Goal: Information Seeking & Learning: Learn about a topic

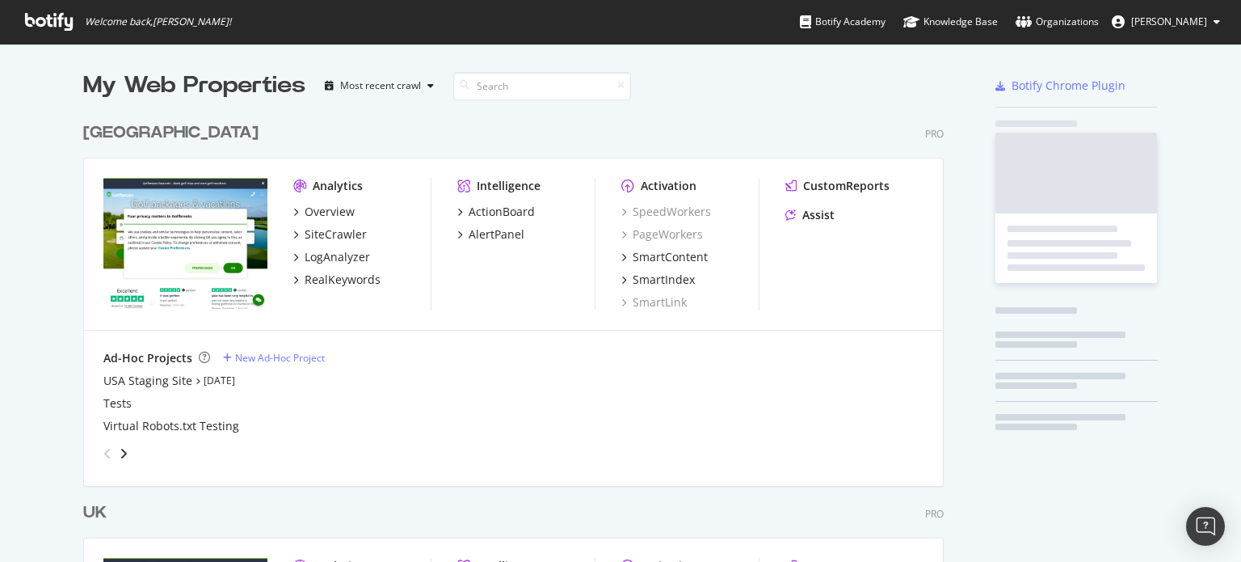
scroll to position [747, 861]
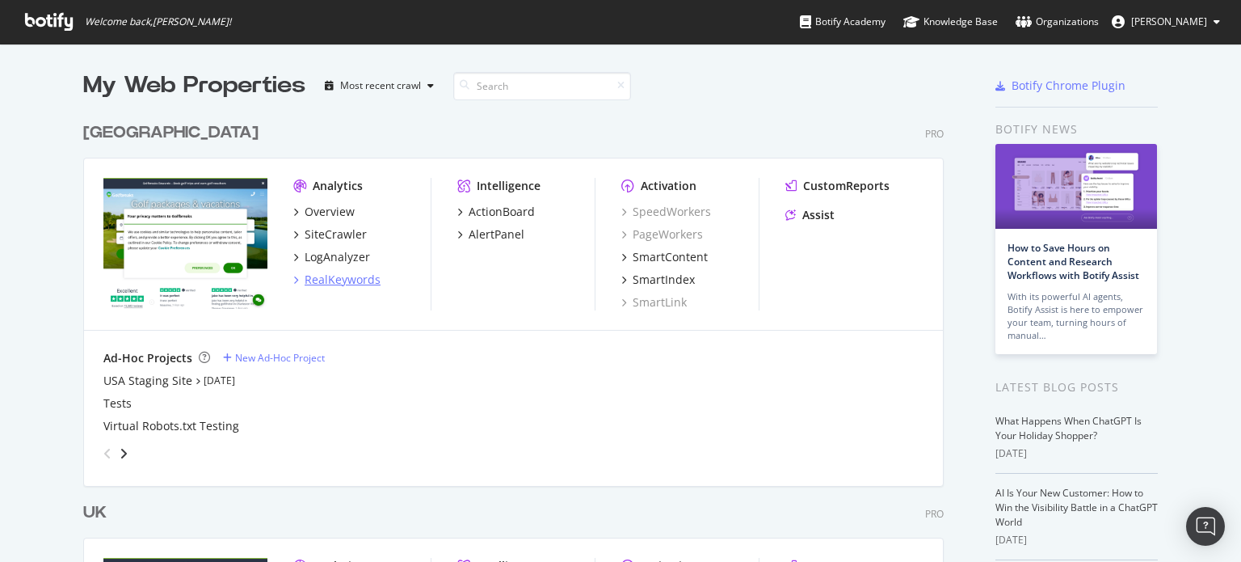
click at [343, 276] on div "RealKeywords" at bounding box center [343, 279] width 76 height 16
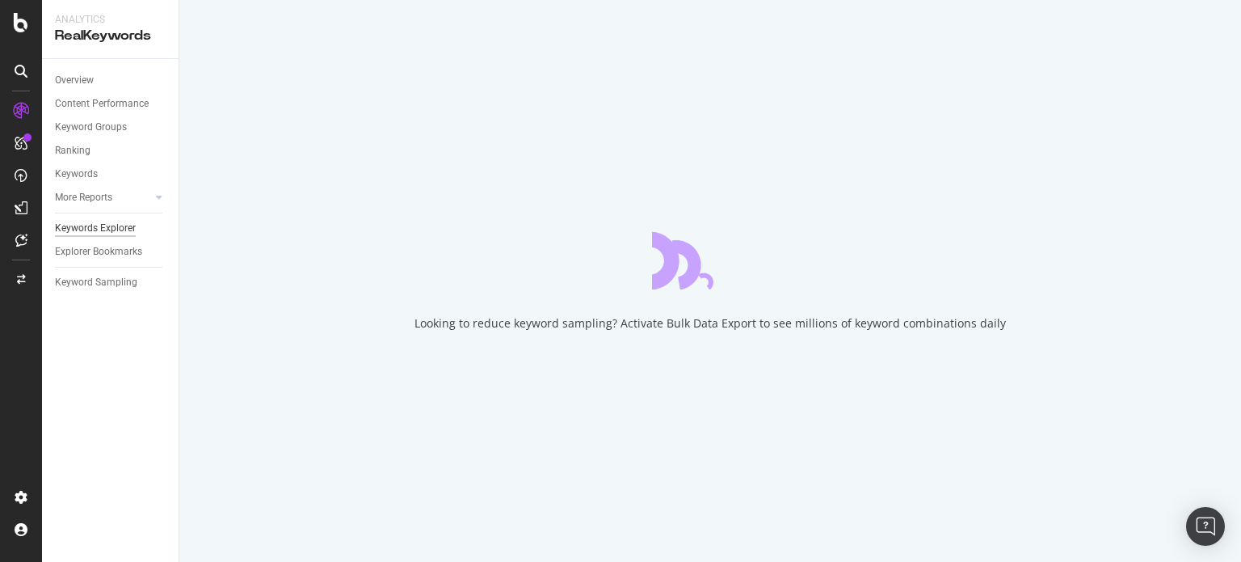
click at [90, 223] on div "Keywords Explorer" at bounding box center [95, 228] width 81 height 17
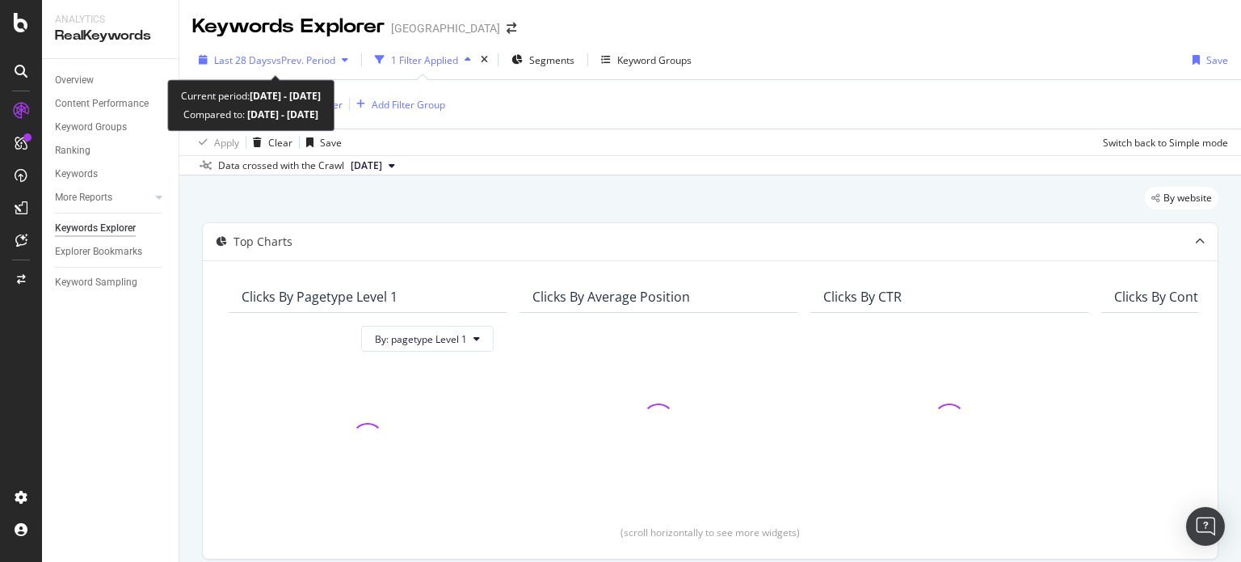
click at [284, 57] on span "vs Prev. Period" at bounding box center [303, 60] width 64 height 14
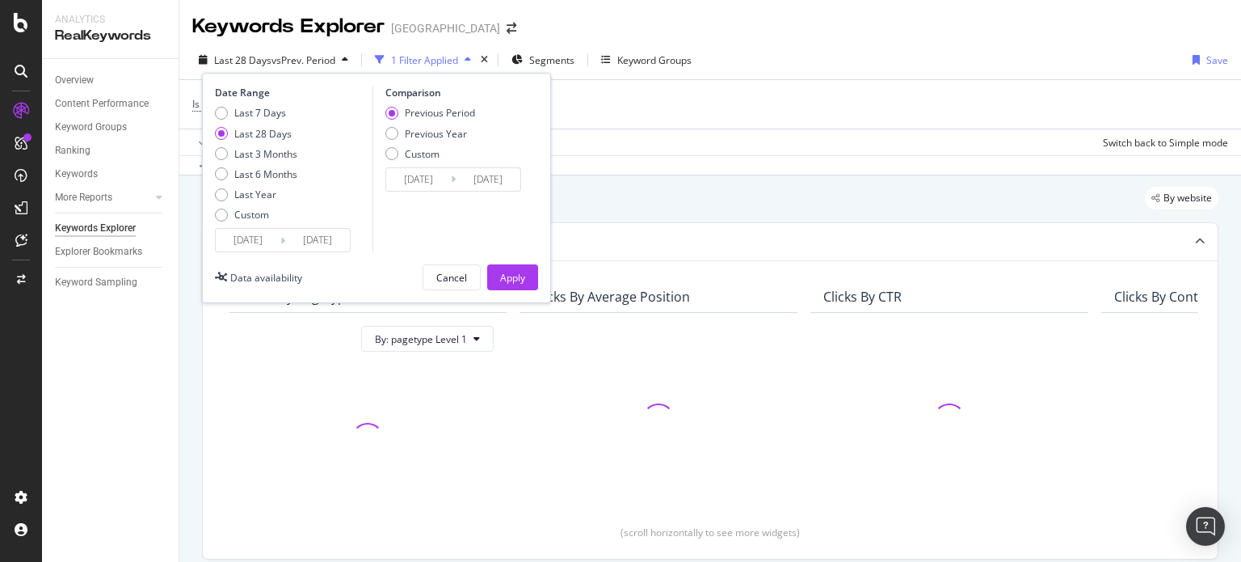
click at [235, 243] on input "[DATE]" at bounding box center [248, 240] width 65 height 23
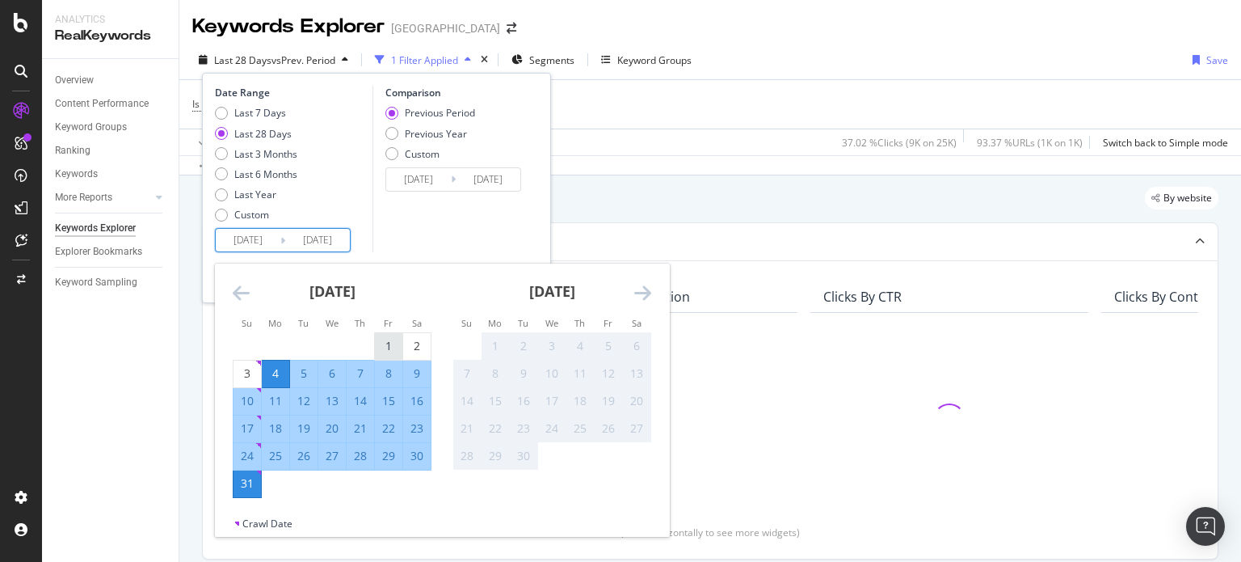
click at [381, 333] on div "1" at bounding box center [388, 346] width 27 height 27
type input "[DATE]"
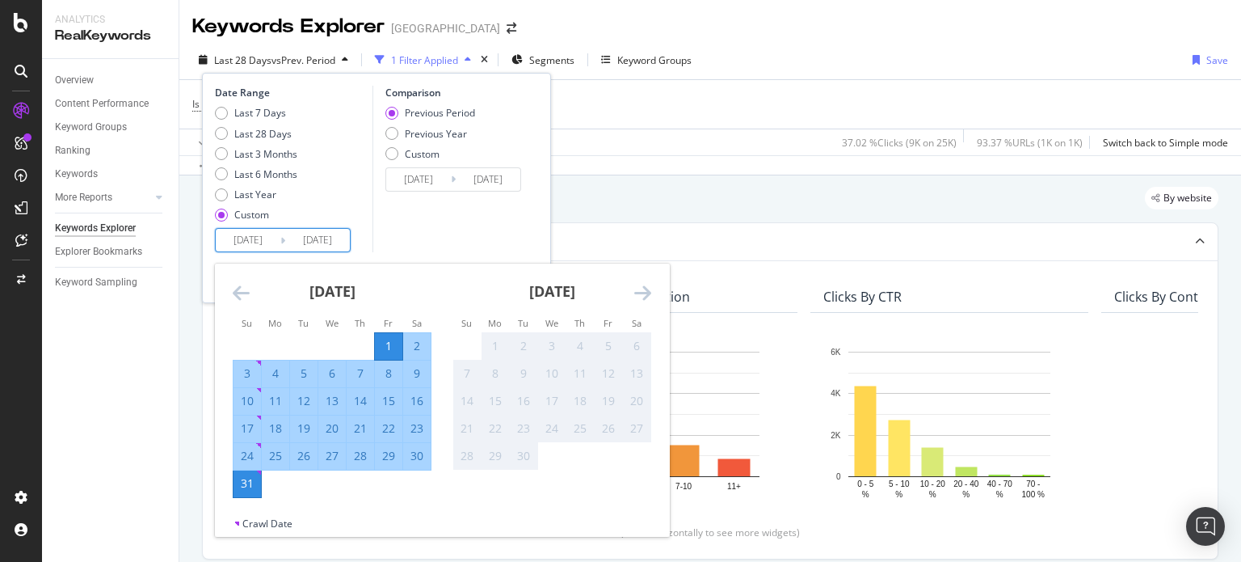
click at [255, 480] on div "31" at bounding box center [246, 483] width 27 height 16
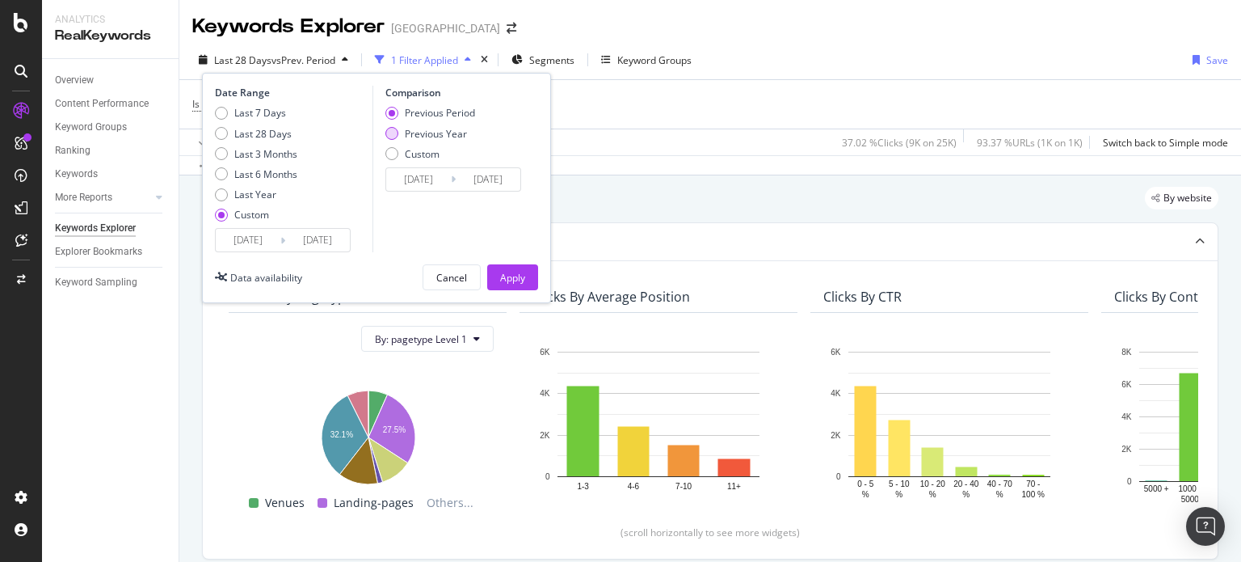
click at [444, 138] on div "Previous Year" at bounding box center [436, 134] width 62 height 14
type input "[DATE]"
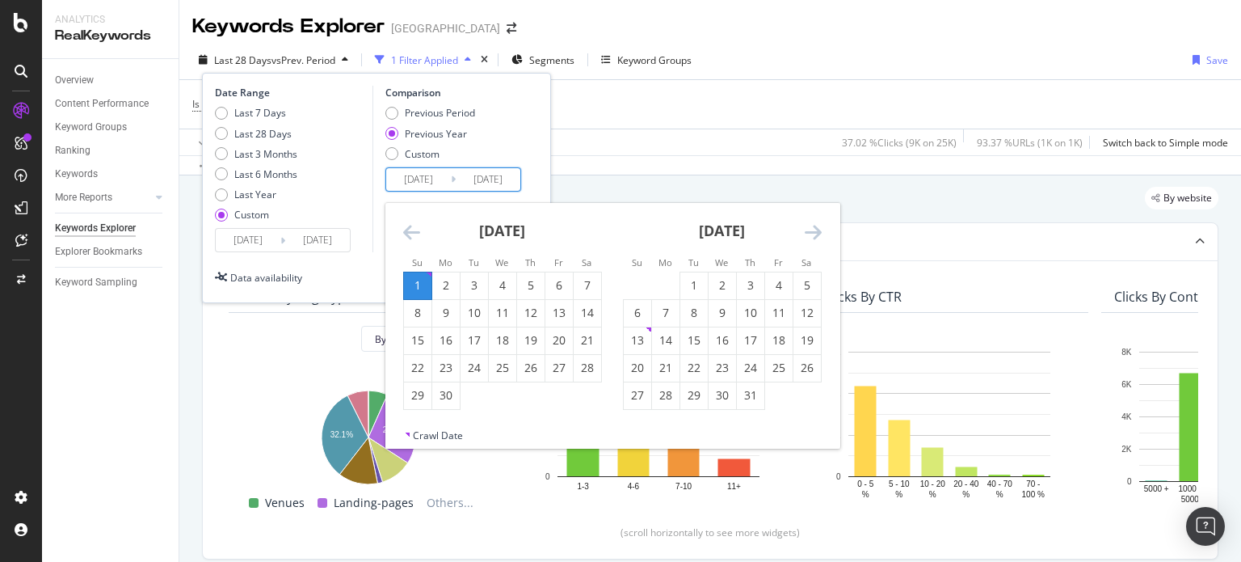
click at [431, 172] on input "[DATE]" at bounding box center [418, 179] width 65 height 23
click at [419, 225] on div "[DATE]" at bounding box center [502, 237] width 199 height 69
click at [415, 227] on icon "Move backward to switch to the previous month." at bounding box center [411, 231] width 17 height 19
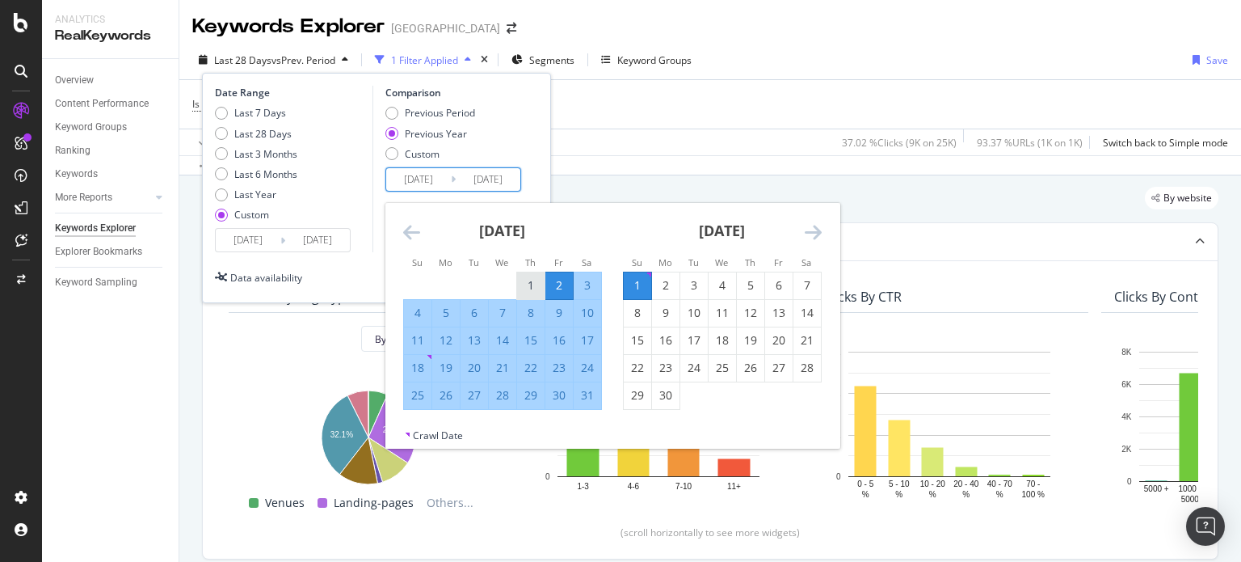
click at [530, 287] on div "1" at bounding box center [530, 285] width 27 height 16
type input "[DATE]"
click at [593, 392] on div "31" at bounding box center [587, 395] width 27 height 16
type input "[DATE]"
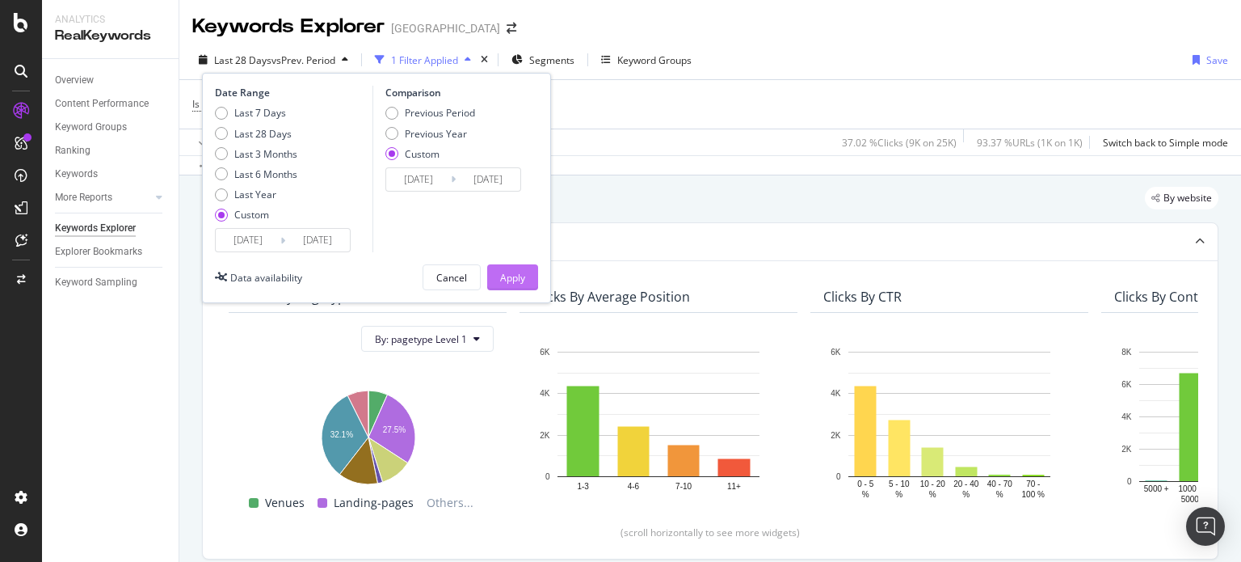
click at [520, 265] on div "Apply" at bounding box center [512, 277] width 25 height 24
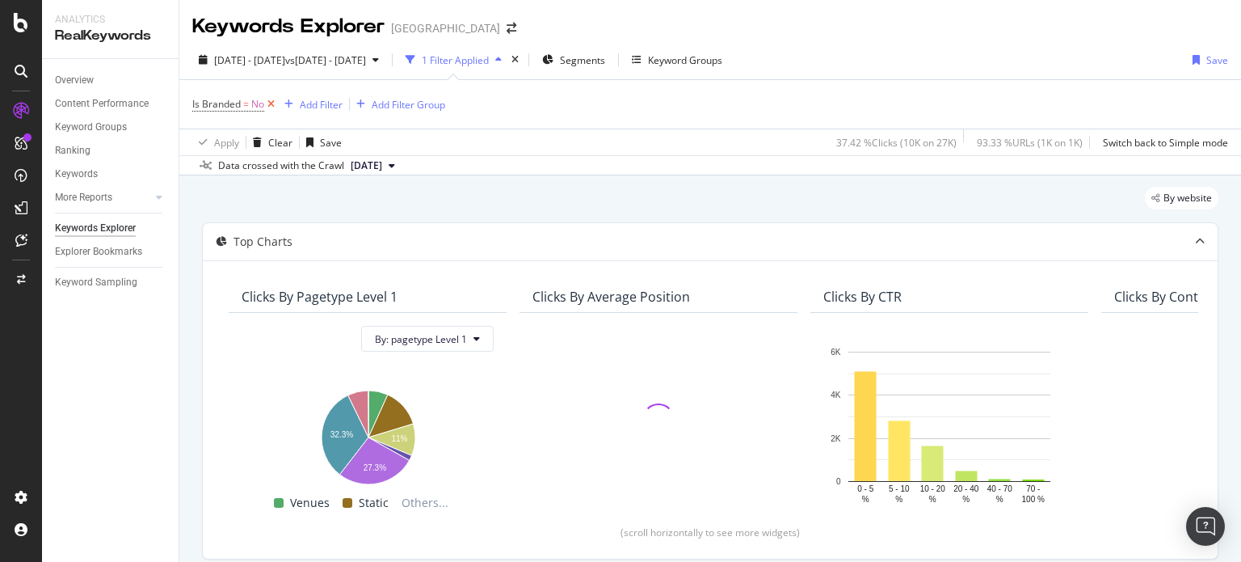
click at [273, 105] on icon at bounding box center [271, 104] width 14 height 16
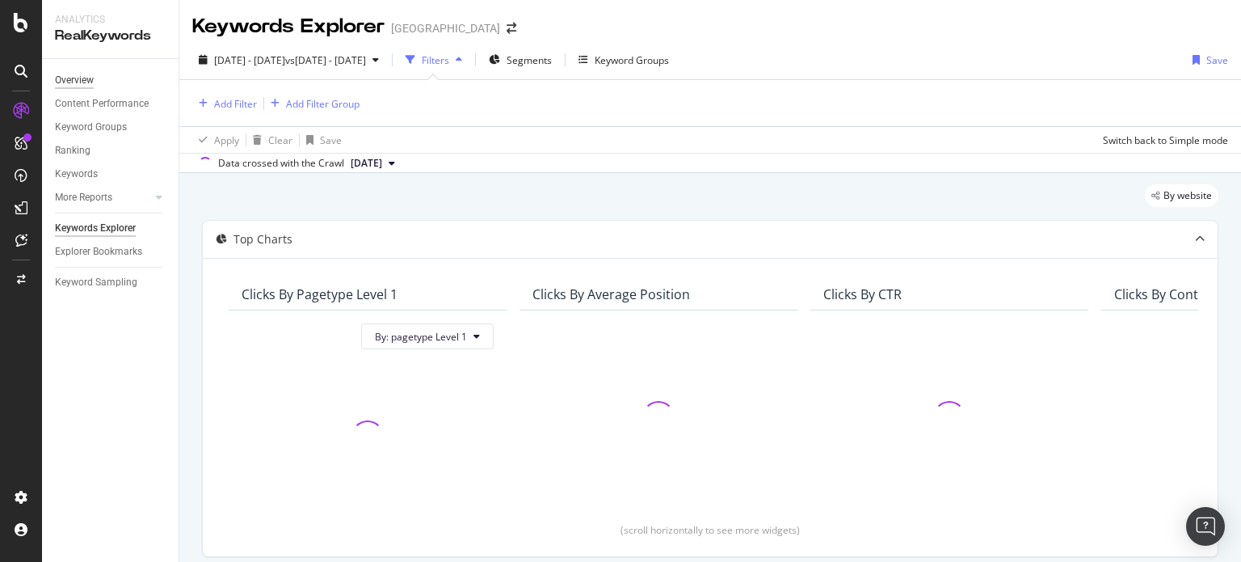
click at [84, 82] on div "Overview" at bounding box center [74, 80] width 39 height 17
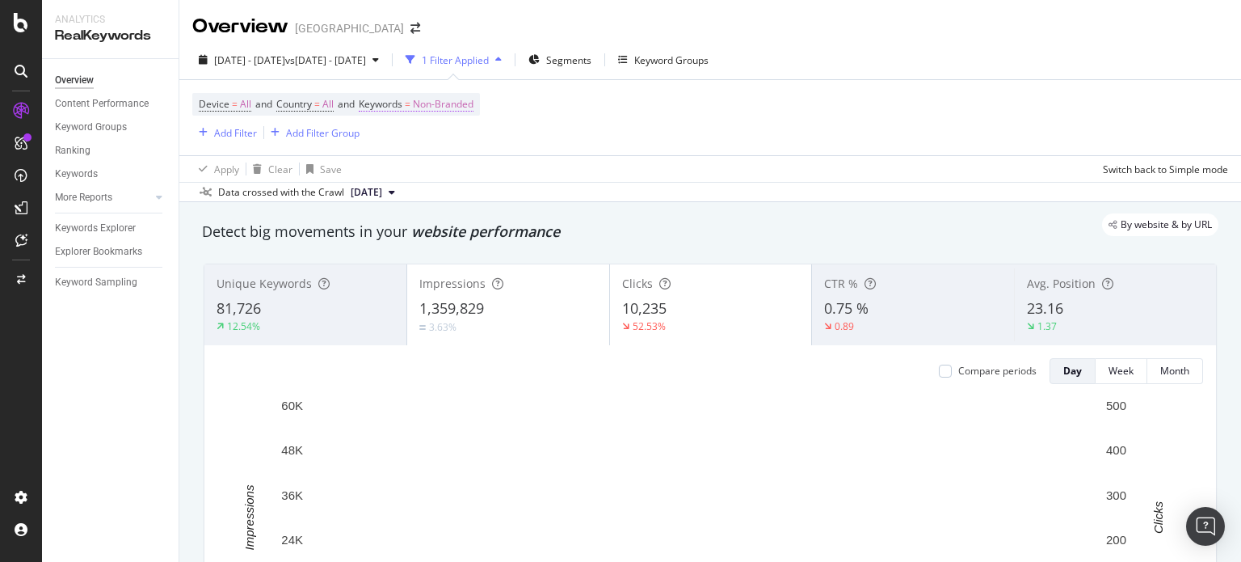
click at [463, 112] on span "Non-Branded" at bounding box center [443, 104] width 61 height 23
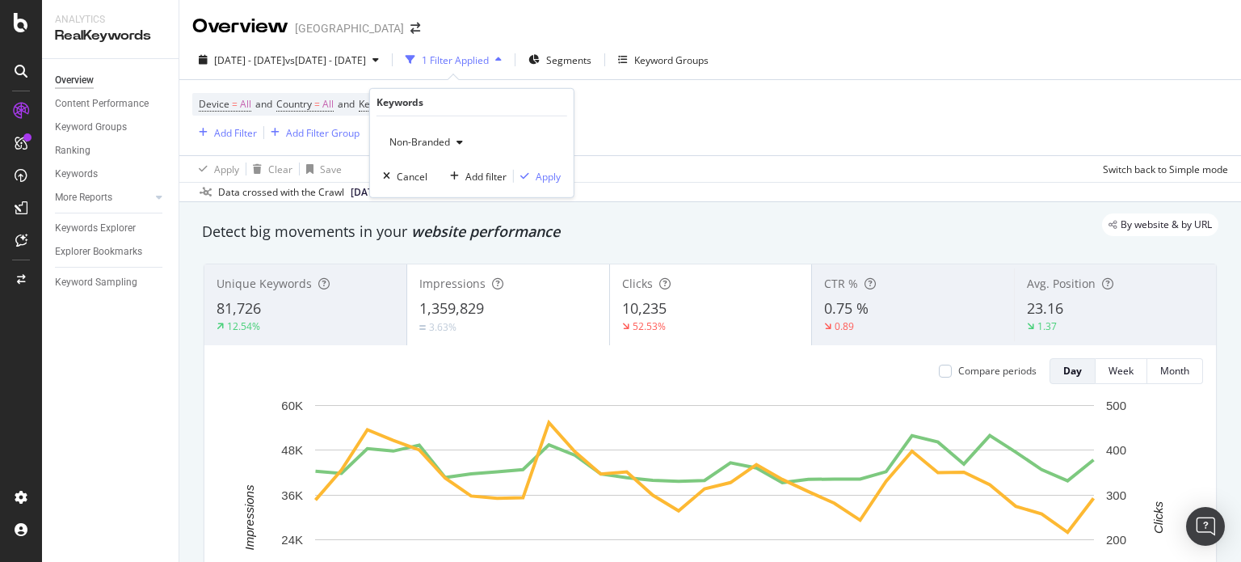
click at [446, 137] on span "Non-Branded" at bounding box center [416, 142] width 67 height 14
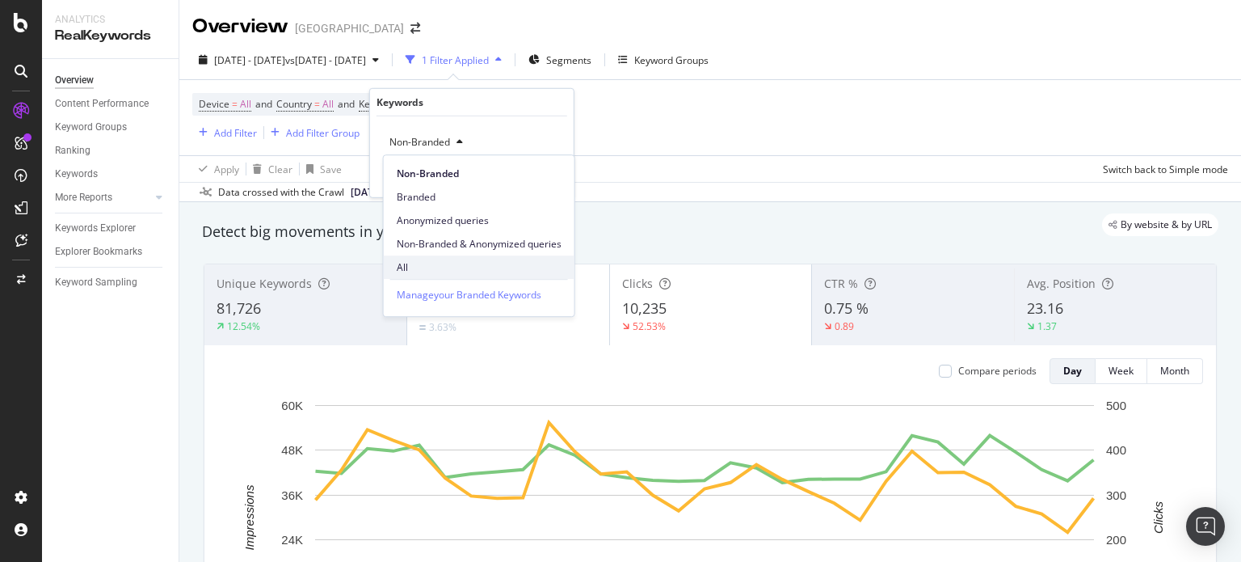
click at [420, 257] on div "All" at bounding box center [479, 266] width 191 height 23
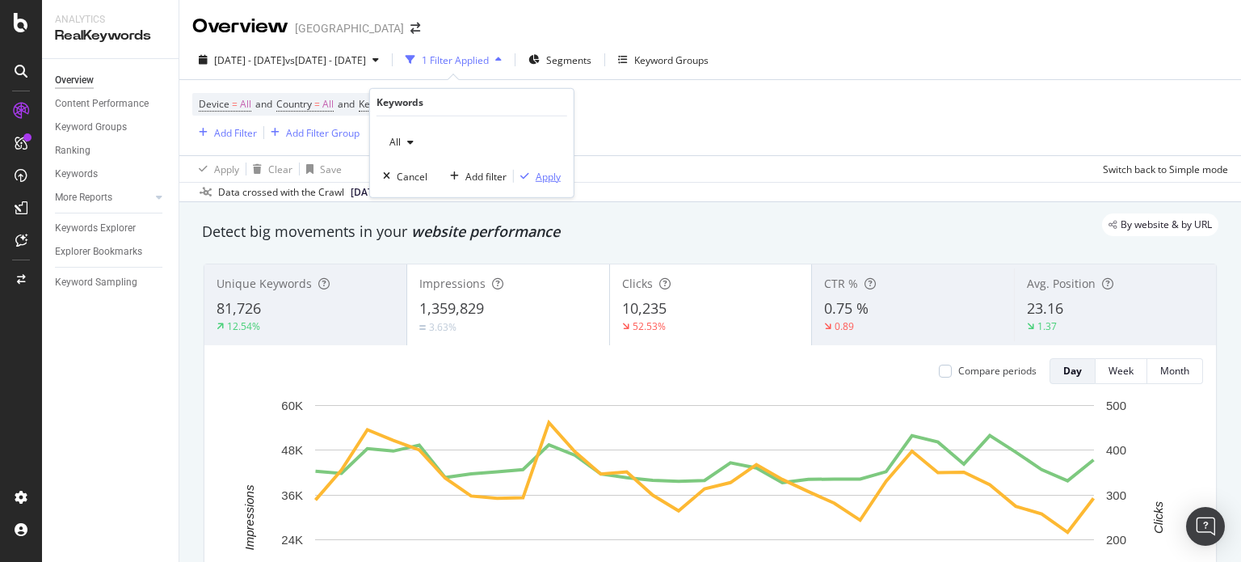
click at [557, 183] on button "Apply" at bounding box center [537, 176] width 47 height 16
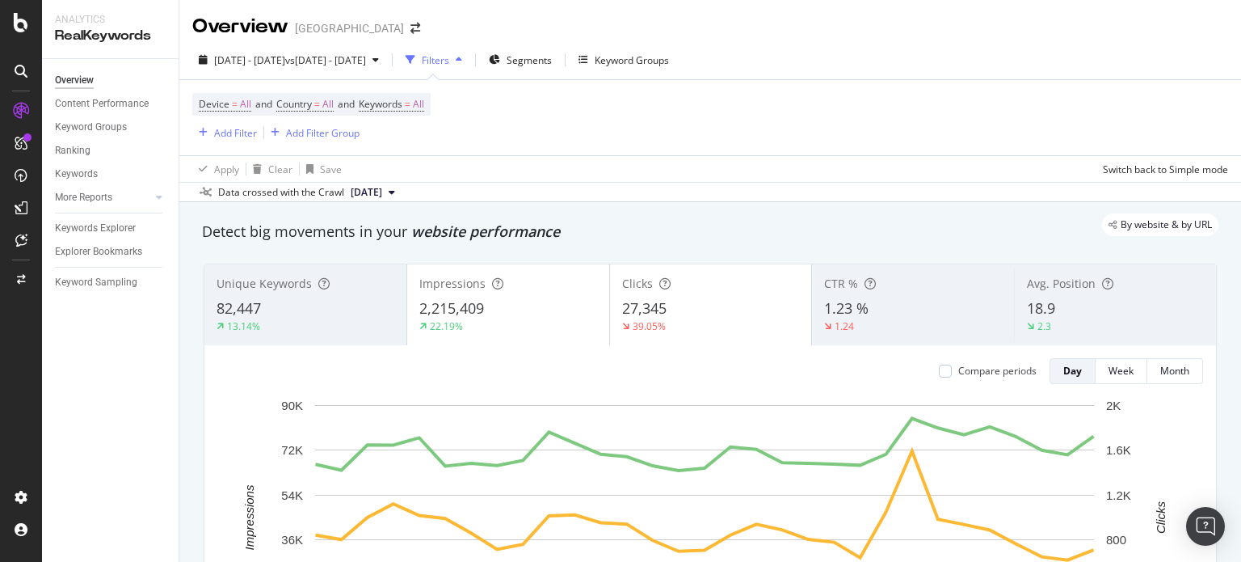
click at [404, 27] on span at bounding box center [415, 28] width 23 height 11
click at [410, 32] on icon "arrow-right-arrow-left" at bounding box center [415, 28] width 10 height 11
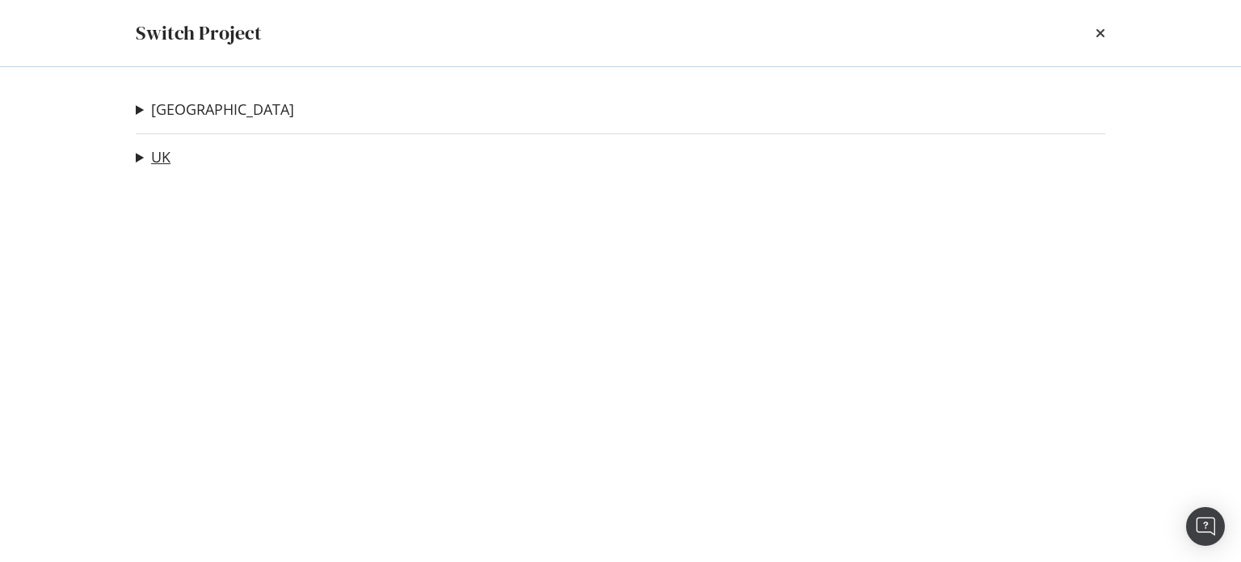
click at [162, 161] on link "UK" at bounding box center [160, 157] width 19 height 17
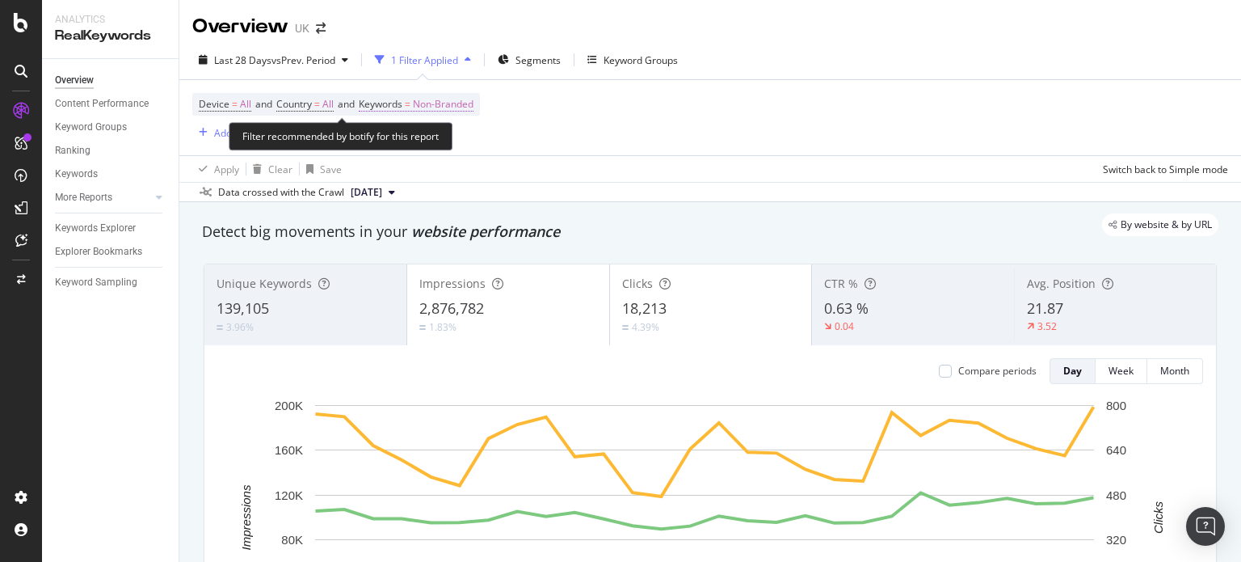
click at [469, 97] on span "Non-Branded" at bounding box center [443, 104] width 61 height 23
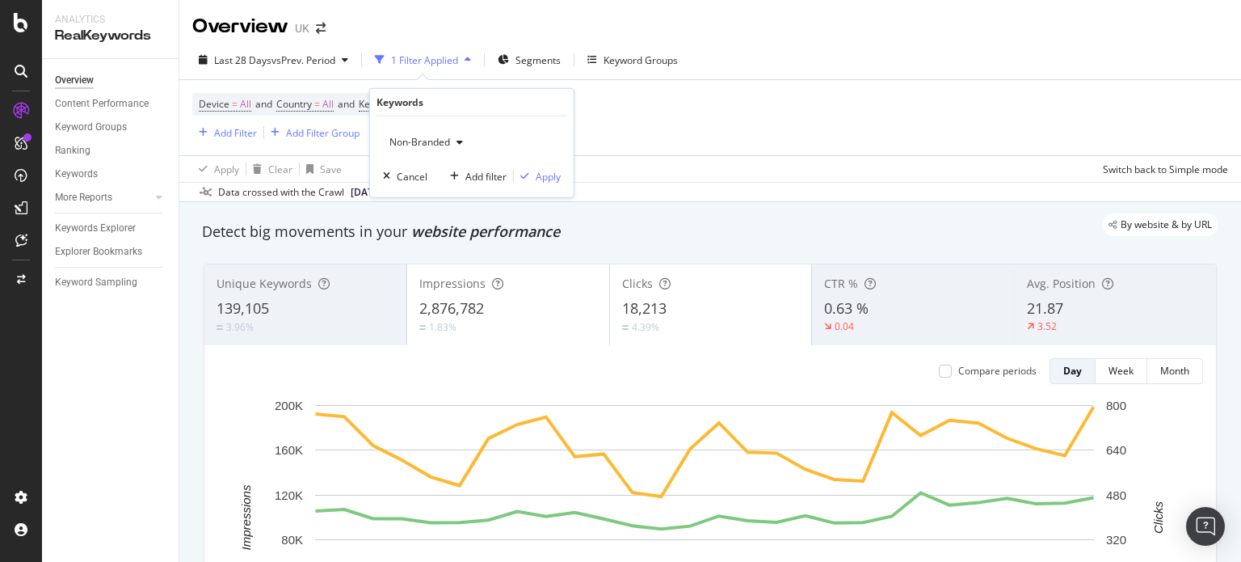
click at [443, 138] on span "Non-Branded" at bounding box center [416, 142] width 67 height 14
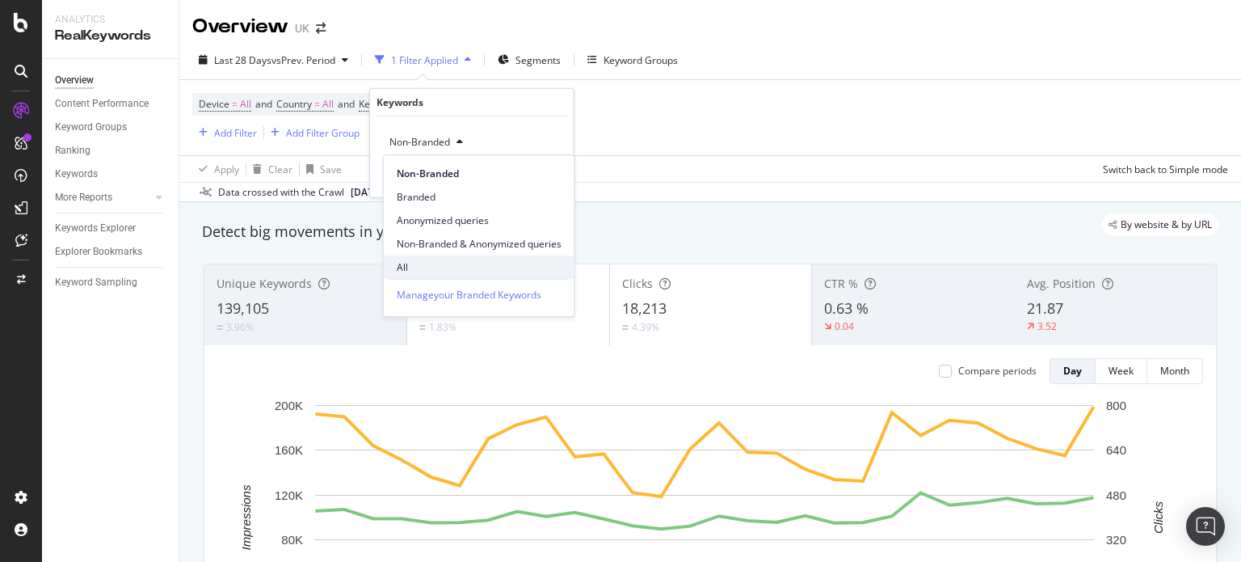
click at [418, 260] on span "All" at bounding box center [479, 267] width 165 height 15
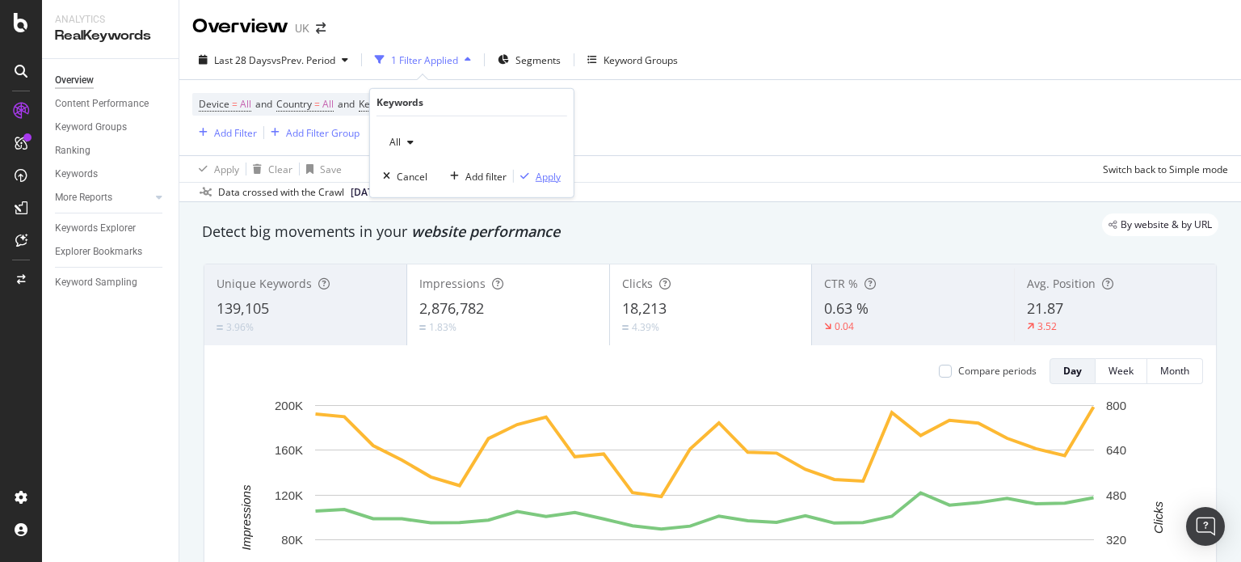
click at [549, 170] on div "Apply" at bounding box center [548, 176] width 25 height 14
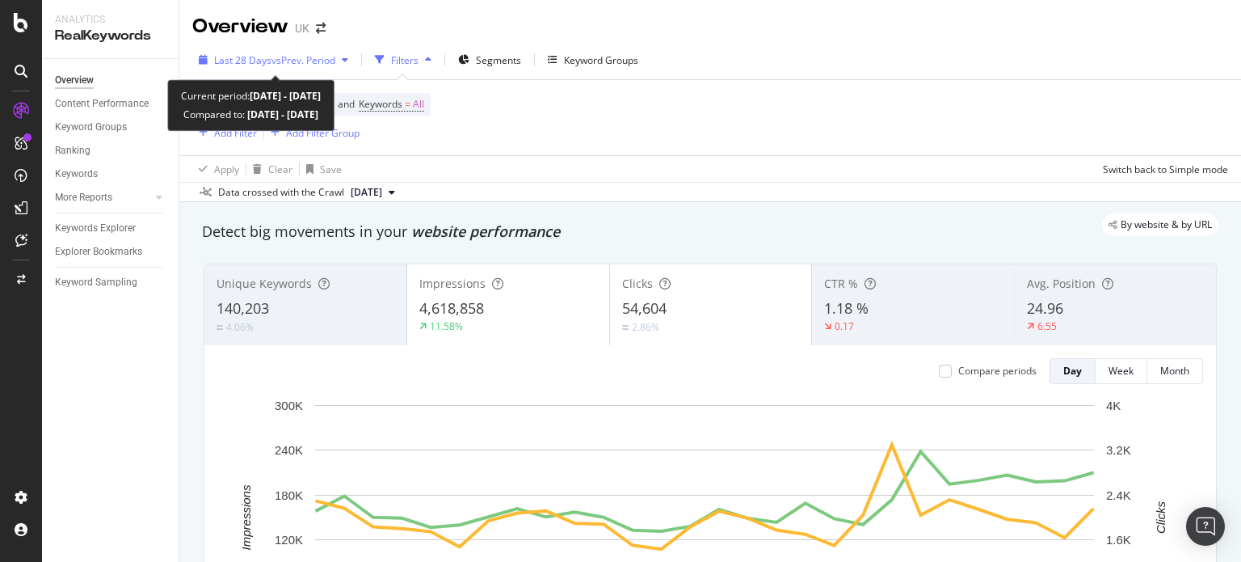
click at [256, 61] on span "Last 28 Days" at bounding box center [242, 60] width 57 height 14
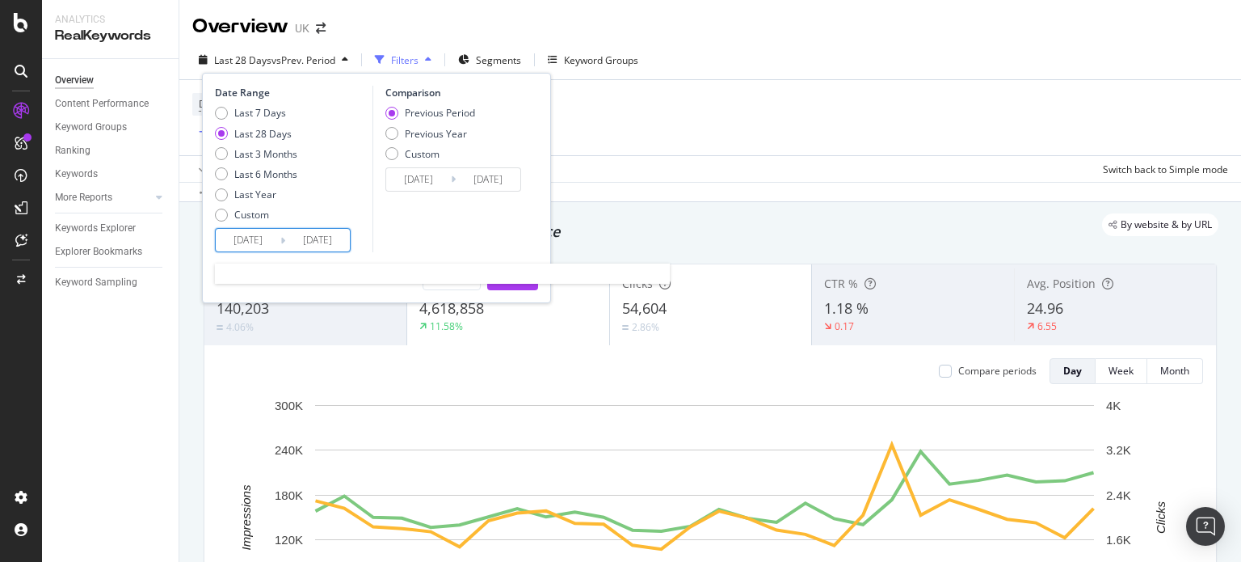
click at [261, 244] on input "[DATE]" at bounding box center [248, 240] width 65 height 23
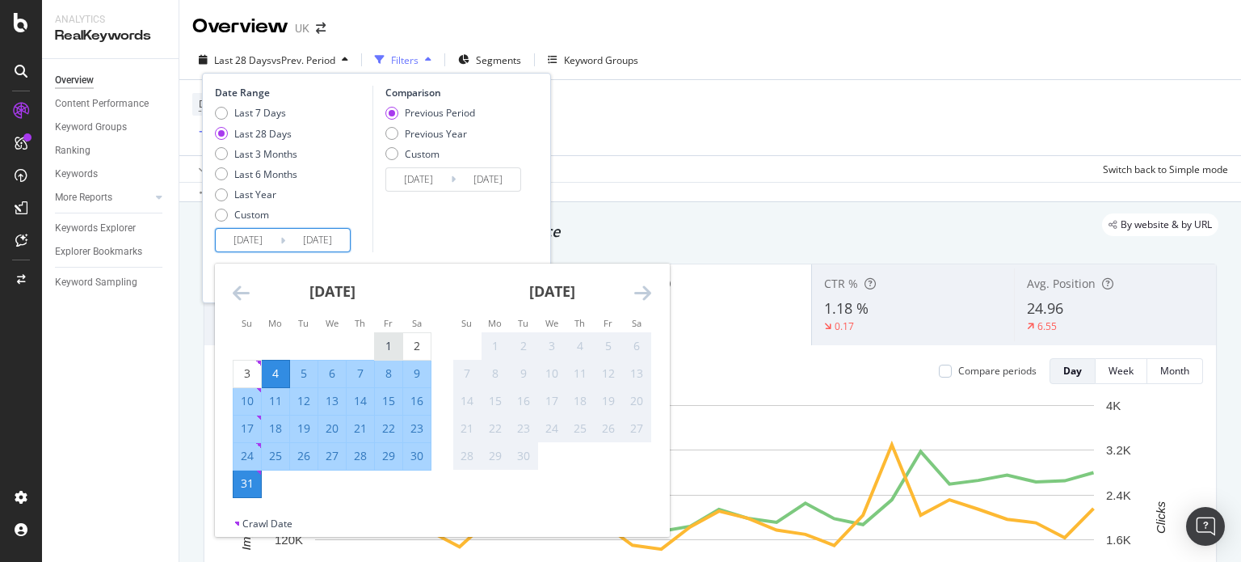
click at [390, 338] on div "1" at bounding box center [388, 346] width 27 height 16
type input "[DATE]"
click at [241, 477] on div "31" at bounding box center [246, 483] width 27 height 16
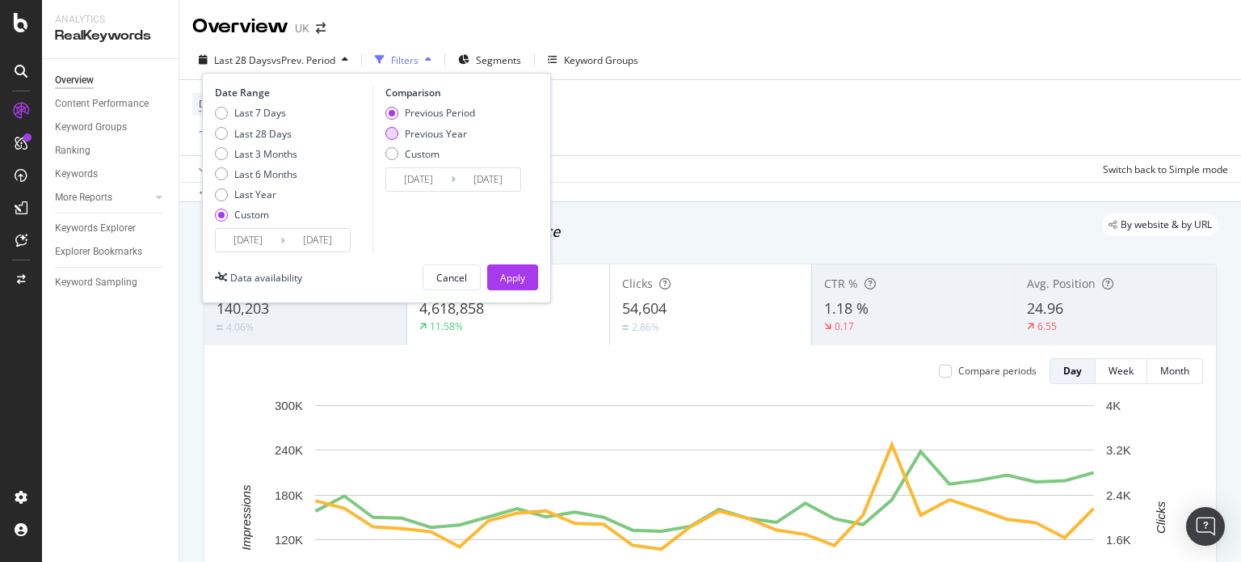
click at [426, 135] on div "Previous Year" at bounding box center [436, 134] width 62 height 14
type input "[DATE]"
click at [403, 170] on input "[DATE]" at bounding box center [418, 179] width 65 height 23
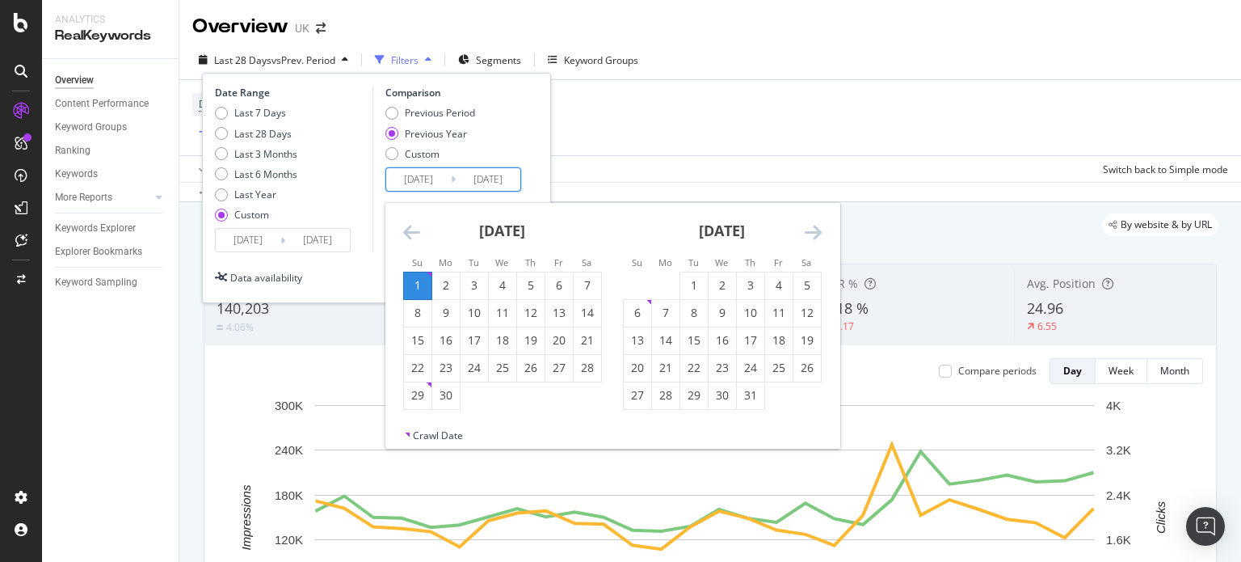
click at [403, 222] on icon "Move backward to switch to the previous month." at bounding box center [411, 231] width 17 height 19
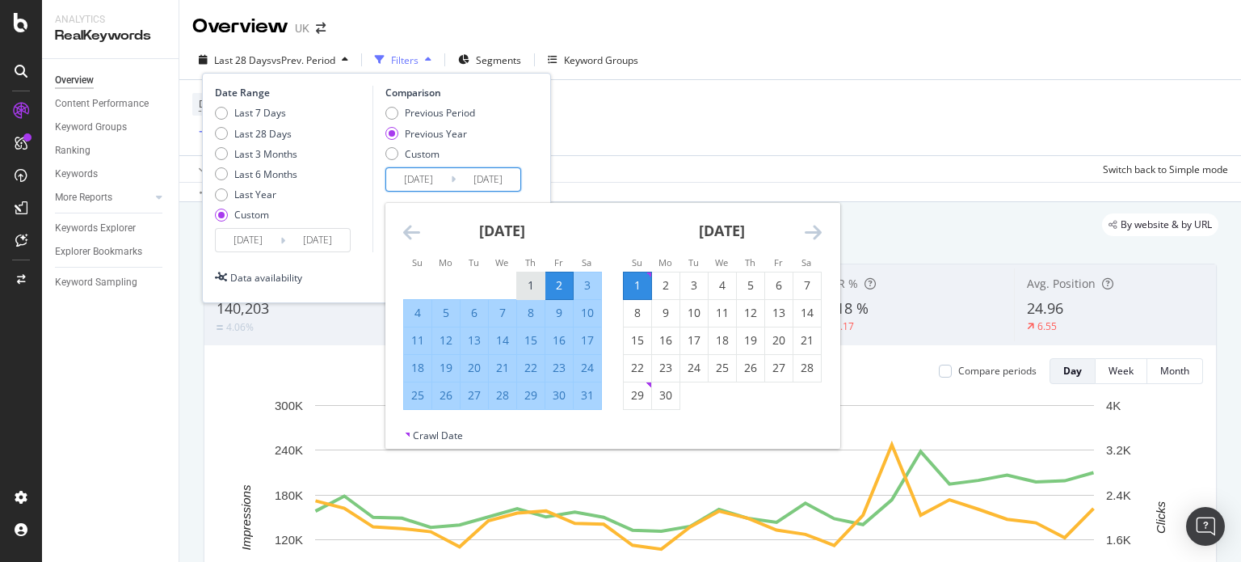
click at [525, 286] on div "1" at bounding box center [530, 285] width 27 height 16
type input "[DATE]"
click at [589, 393] on div "31" at bounding box center [587, 395] width 27 height 16
type input "[DATE]"
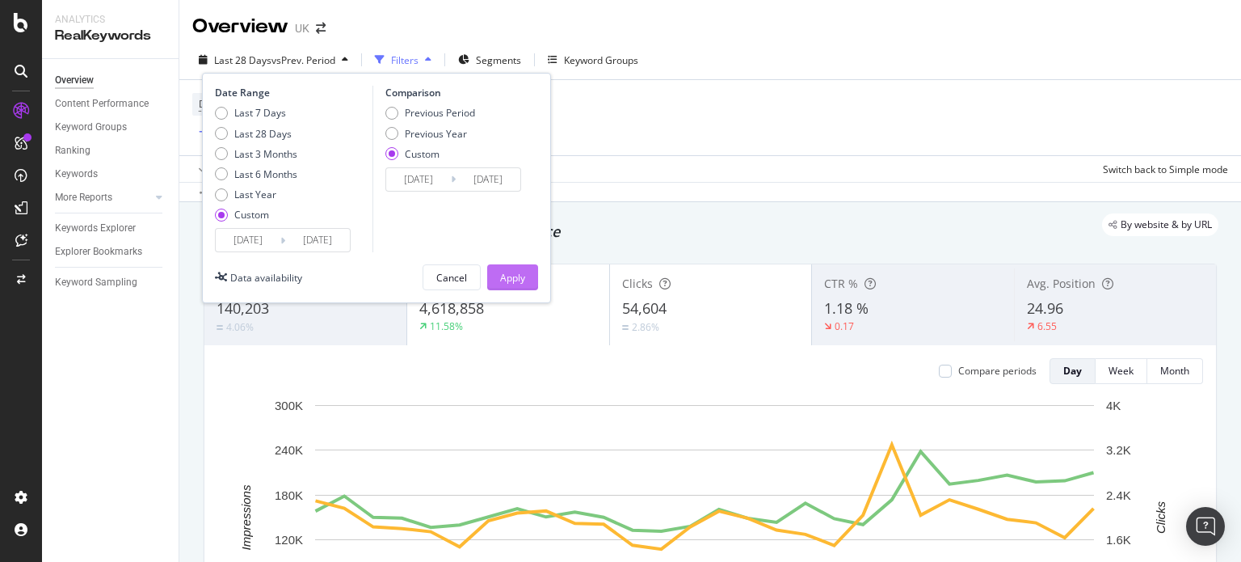
click at [534, 275] on button "Apply" at bounding box center [512, 277] width 51 height 26
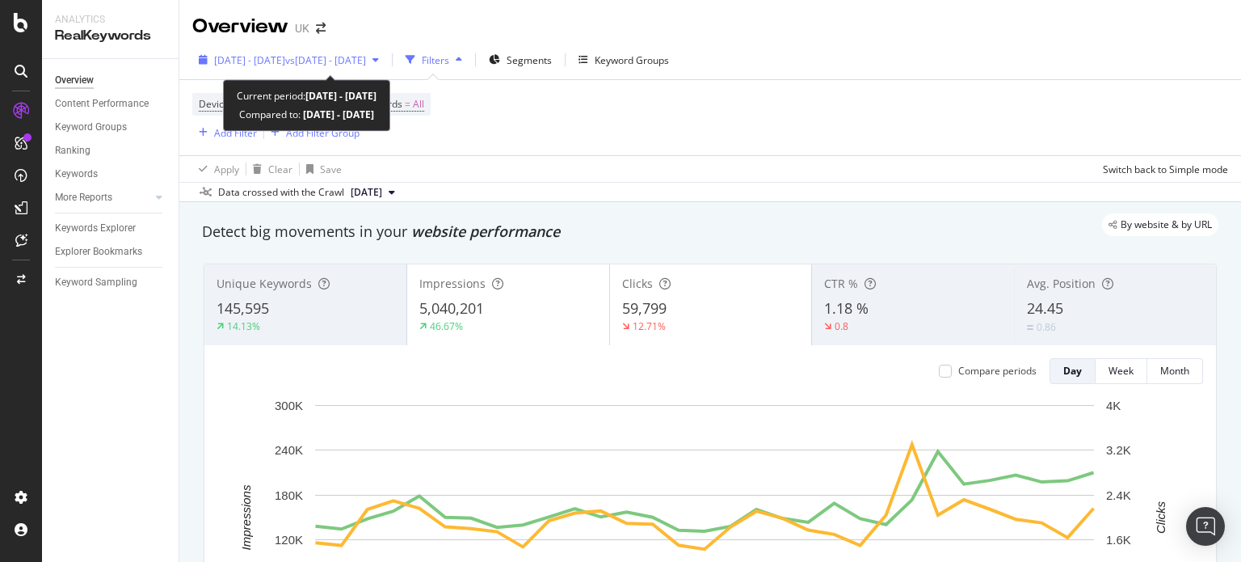
click at [285, 61] on span "[DATE] - [DATE]" at bounding box center [249, 60] width 71 height 14
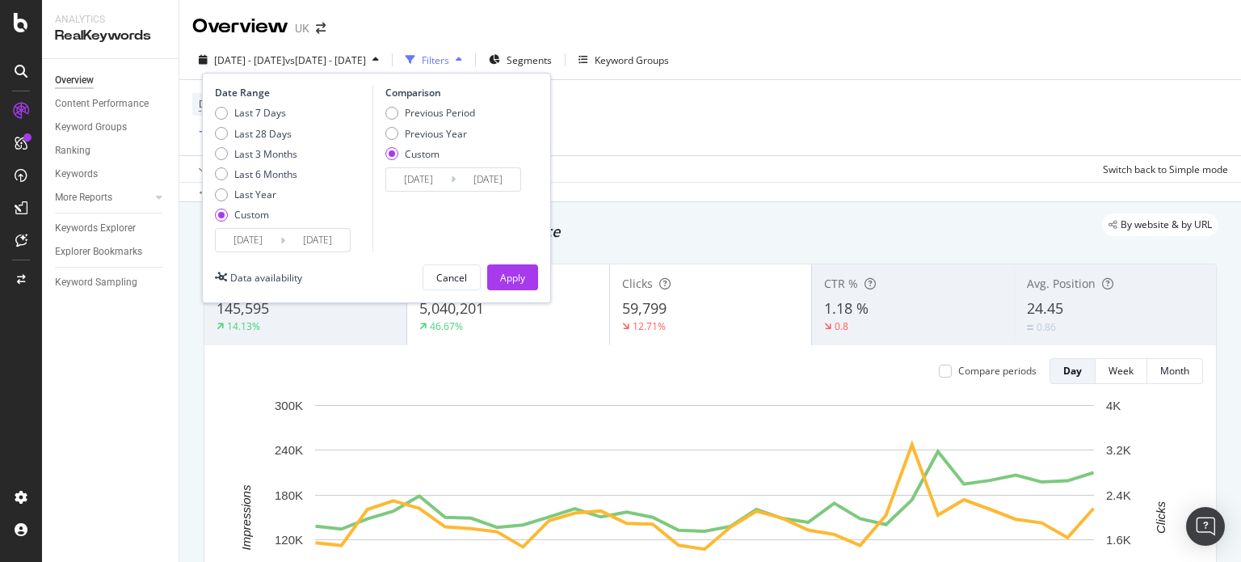
click at [234, 247] on input "[DATE]" at bounding box center [248, 240] width 65 height 23
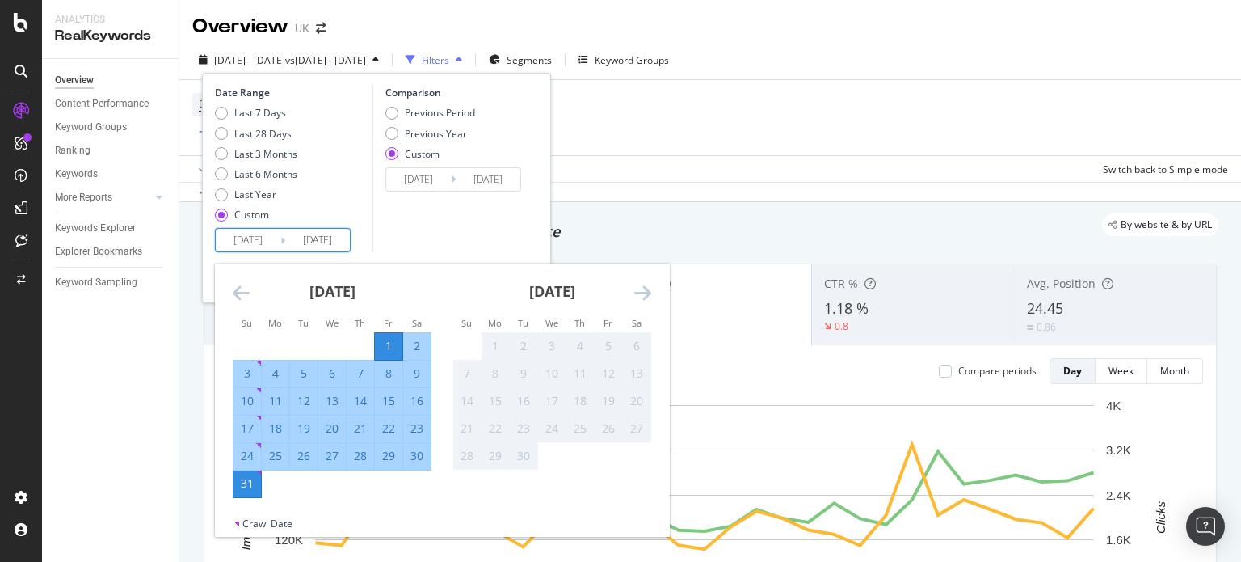
click at [236, 284] on icon "Move backward to switch to the previous month." at bounding box center [241, 292] width 17 height 19
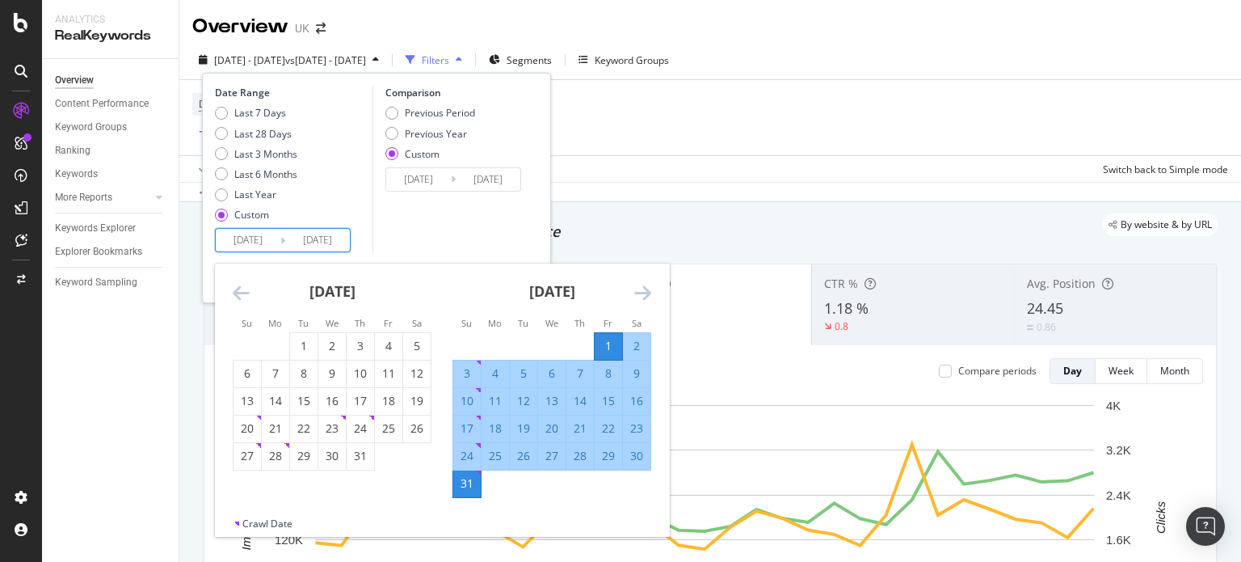
click at [236, 284] on icon "Move backward to switch to the previous month." at bounding box center [241, 292] width 17 height 19
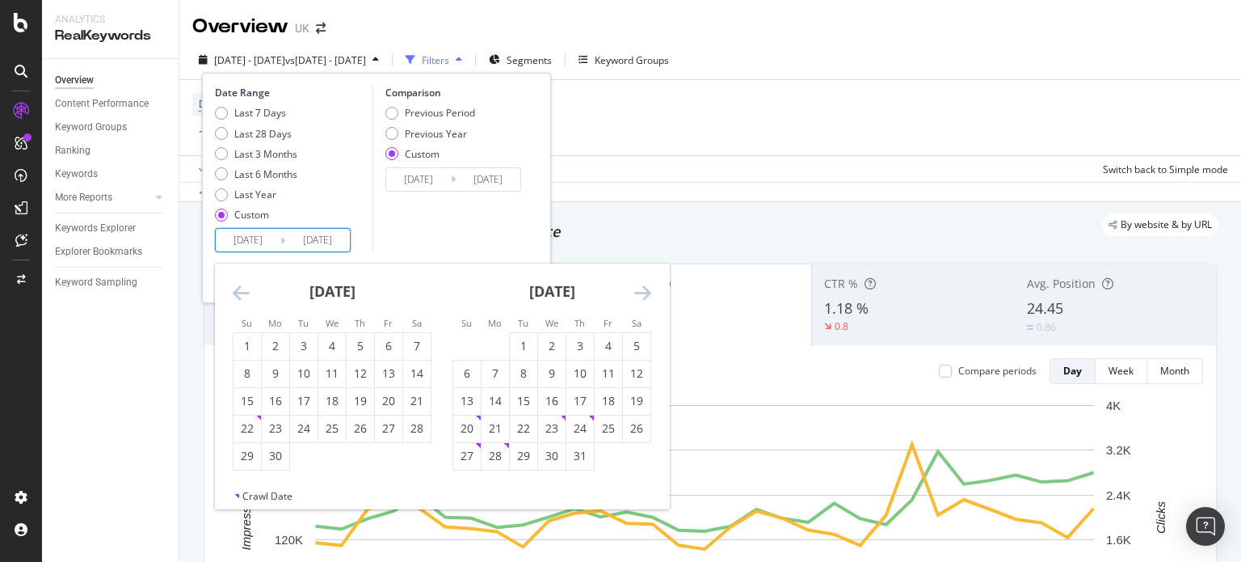
click at [236, 284] on icon "Move backward to switch to the previous month." at bounding box center [241, 292] width 17 height 19
click at [345, 342] on td "Calendar" at bounding box center [332, 345] width 28 height 27
click at [365, 345] on div "1" at bounding box center [360, 346] width 27 height 16
type input "[DATE]"
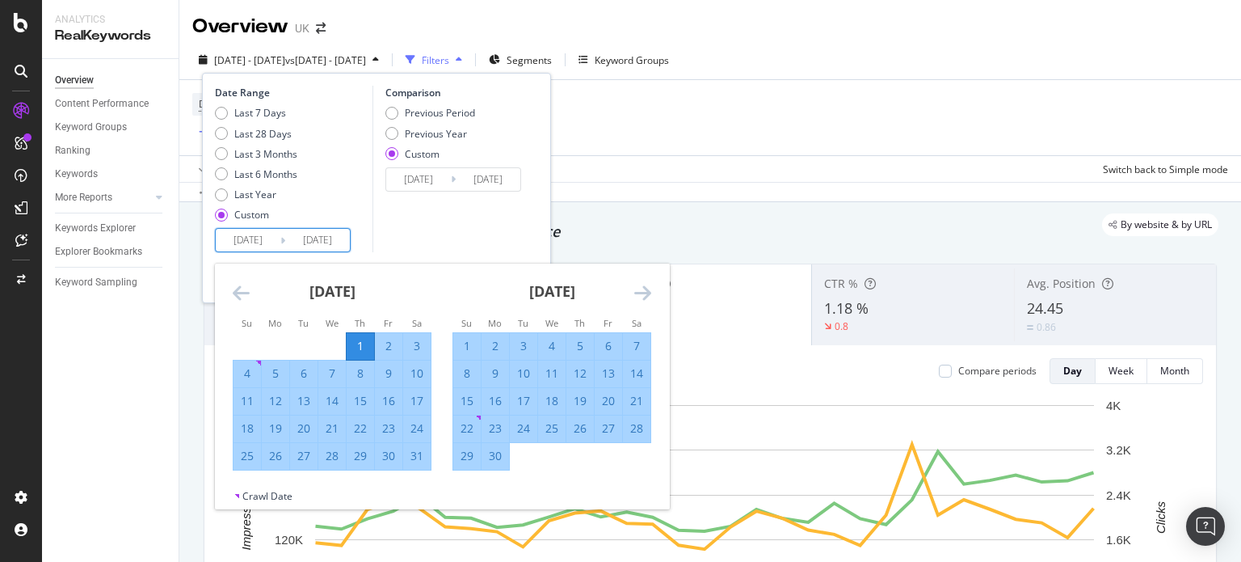
click at [643, 291] on icon "Move forward to switch to the next month." at bounding box center [642, 292] width 17 height 19
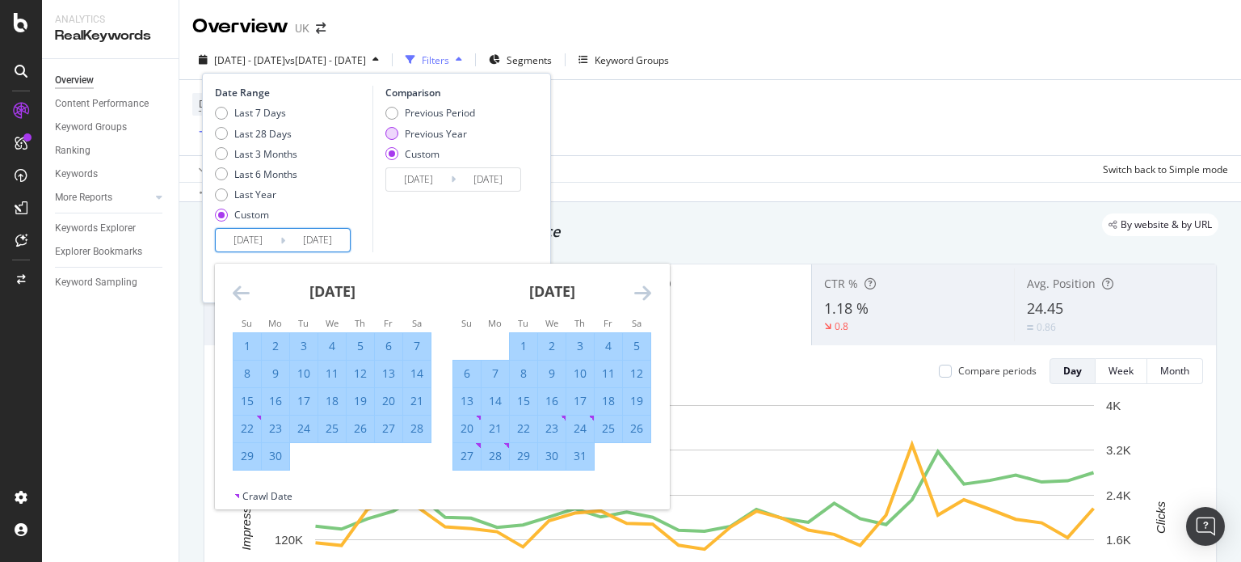
click at [447, 137] on div "Previous Year" at bounding box center [436, 134] width 62 height 14
type input "[DATE]"
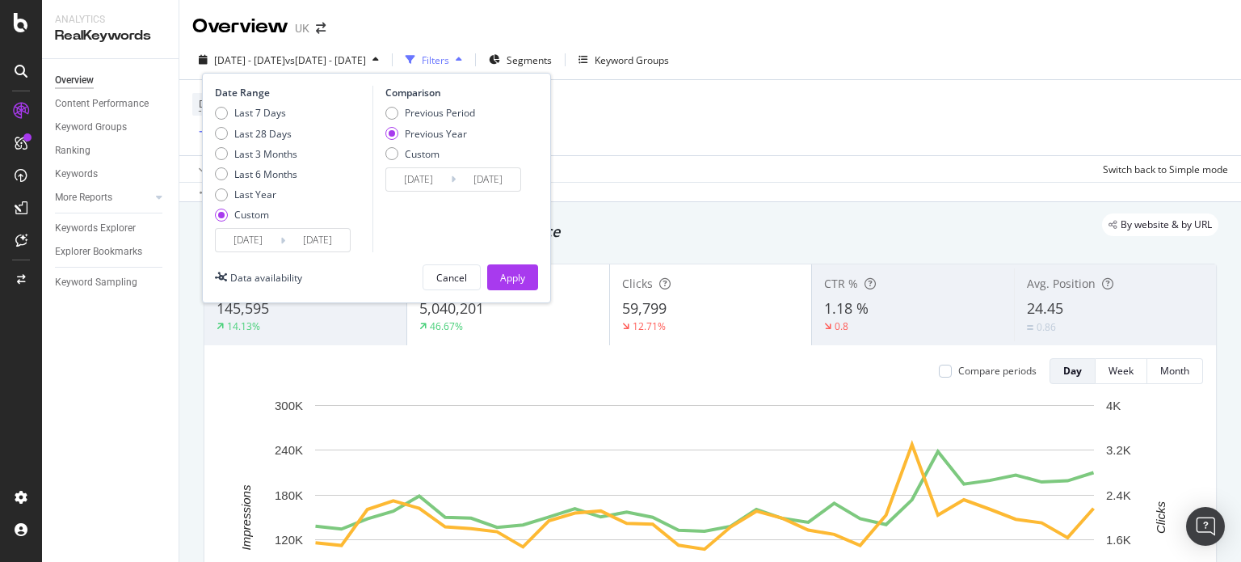
click at [447, 137] on div "Previous Year" at bounding box center [436, 134] width 62 height 14
click at [424, 174] on input "[DATE]" at bounding box center [418, 179] width 65 height 23
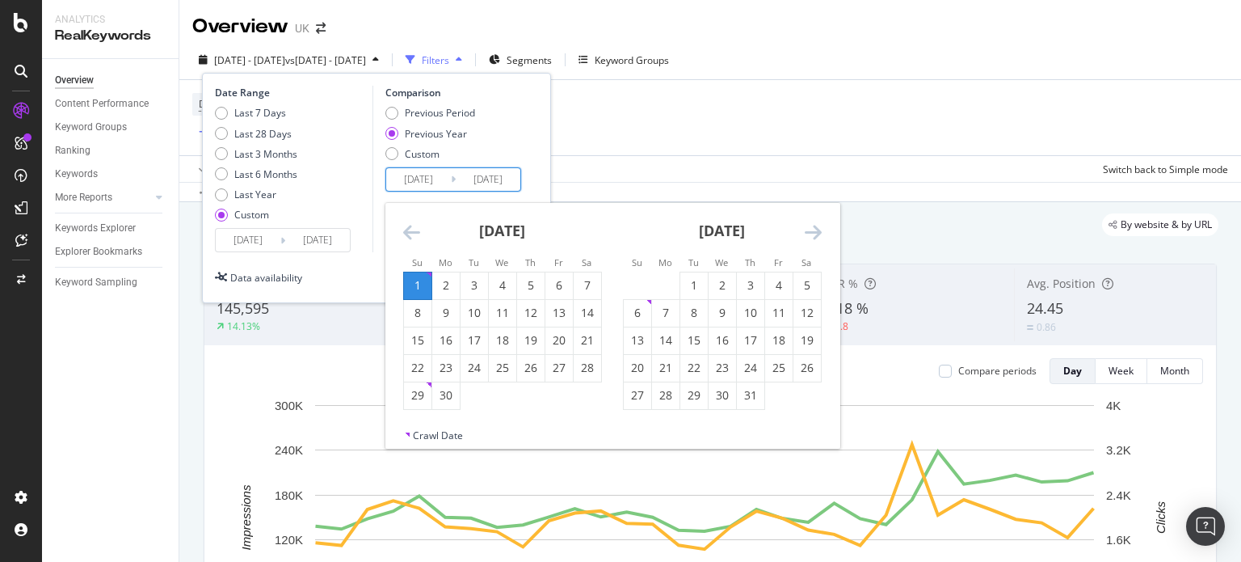
click at [412, 224] on icon "Move backward to switch to the previous month." at bounding box center [411, 231] width 17 height 19
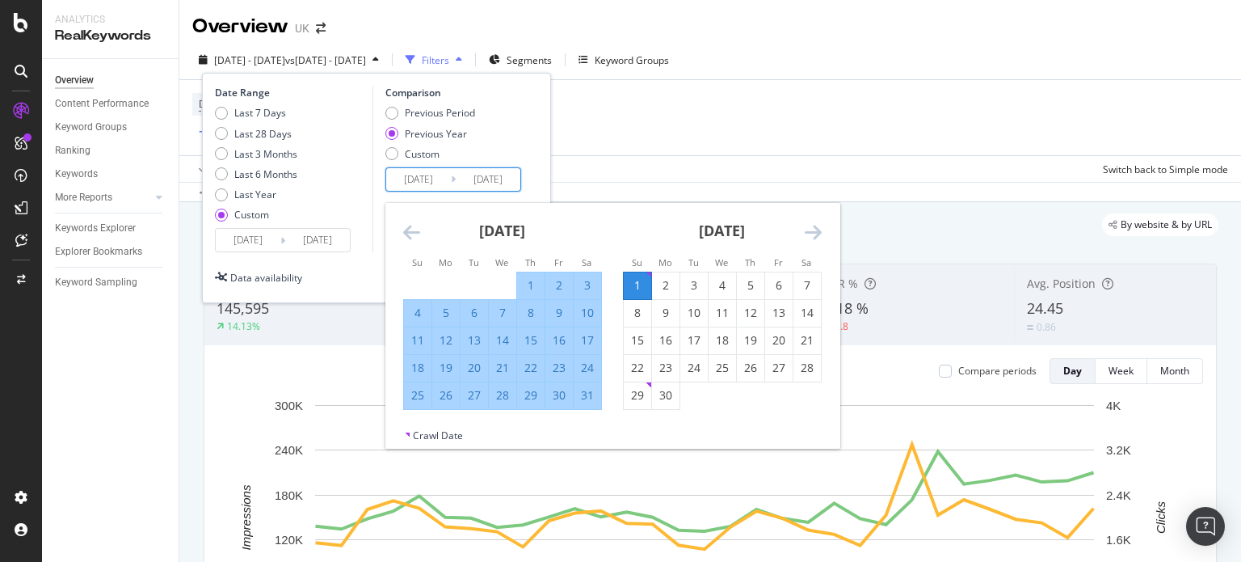
click at [412, 224] on icon "Move backward to switch to the previous month." at bounding box center [411, 231] width 17 height 19
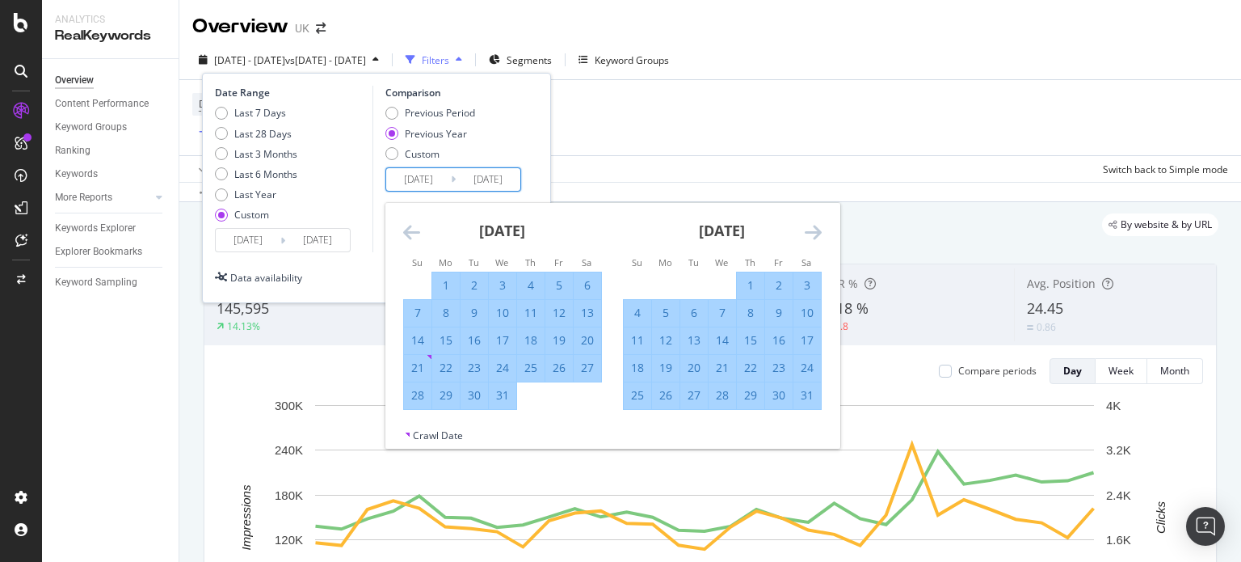
click at [412, 224] on icon "Move backward to switch to the previous month." at bounding box center [411, 231] width 17 height 19
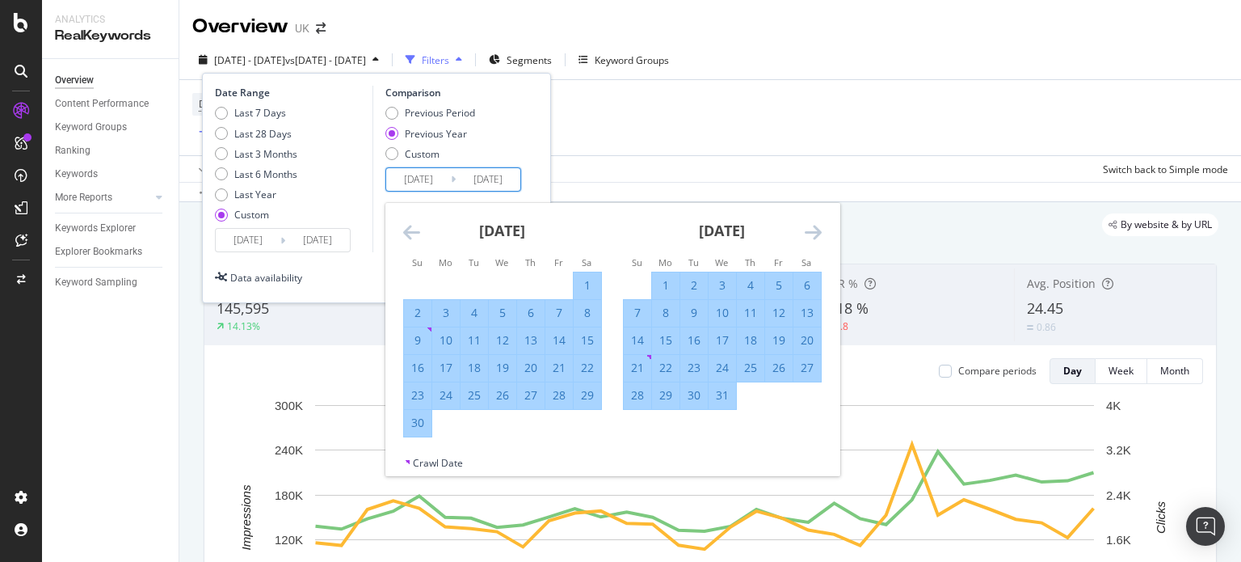
click at [412, 224] on icon "Move backward to switch to the previous month." at bounding box center [411, 231] width 17 height 19
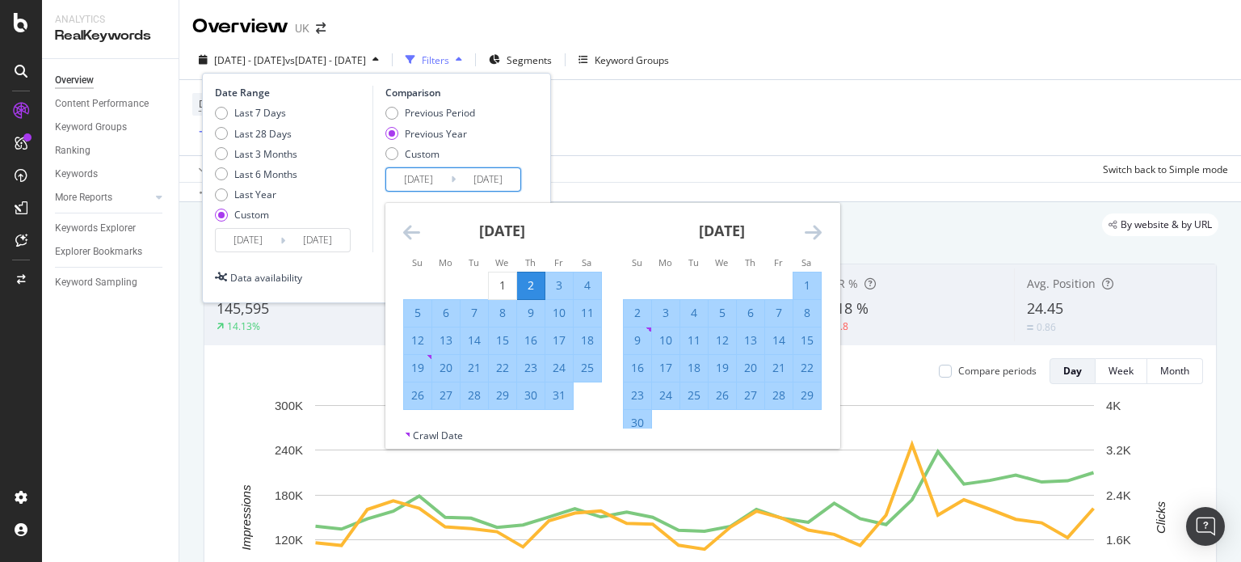
click at [412, 224] on icon "Move backward to switch to the previous month." at bounding box center [411, 231] width 17 height 19
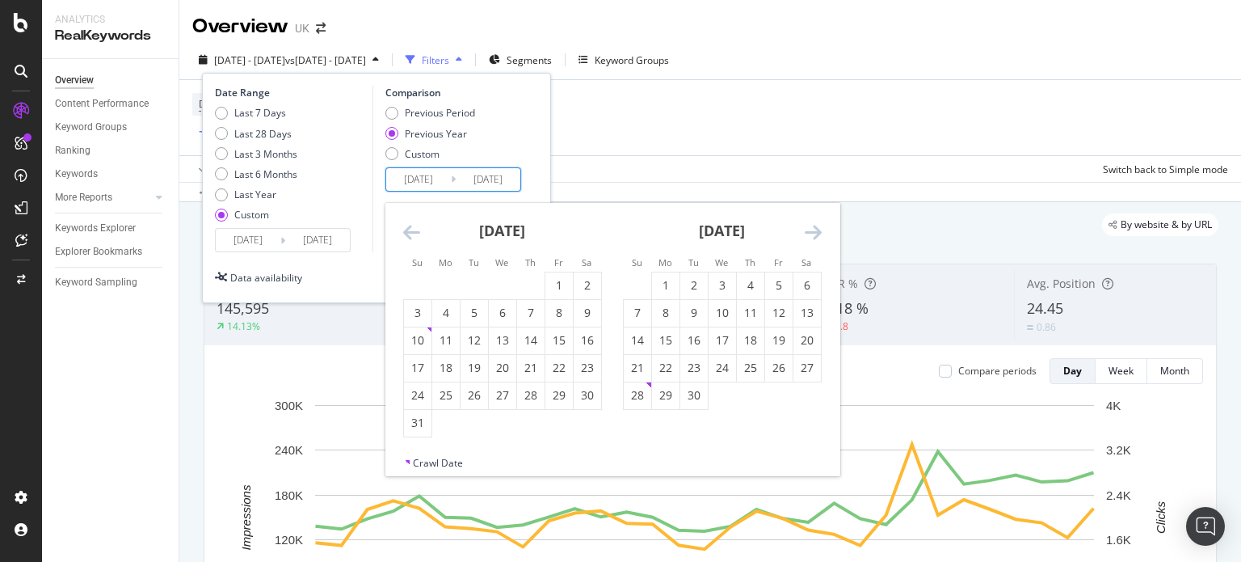
click at [814, 226] on icon "Move forward to switch to the next month." at bounding box center [813, 231] width 17 height 19
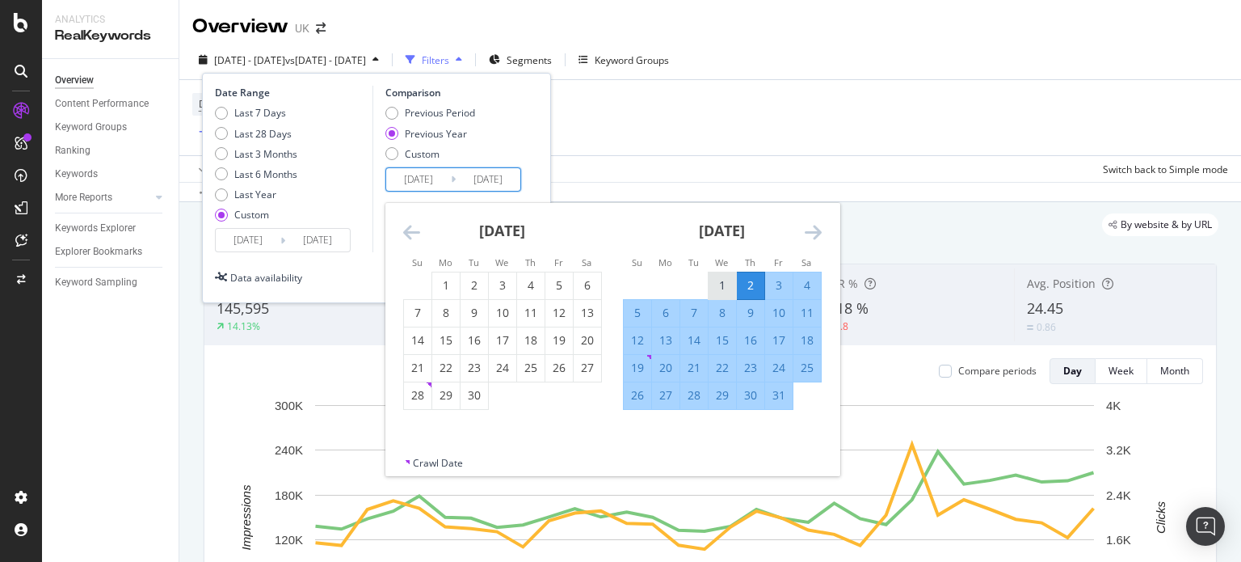
click at [717, 275] on div "1" at bounding box center [722, 285] width 27 height 27
type input "[DATE]"
click at [807, 226] on icon "Move forward to switch to the next month." at bounding box center [813, 231] width 17 height 19
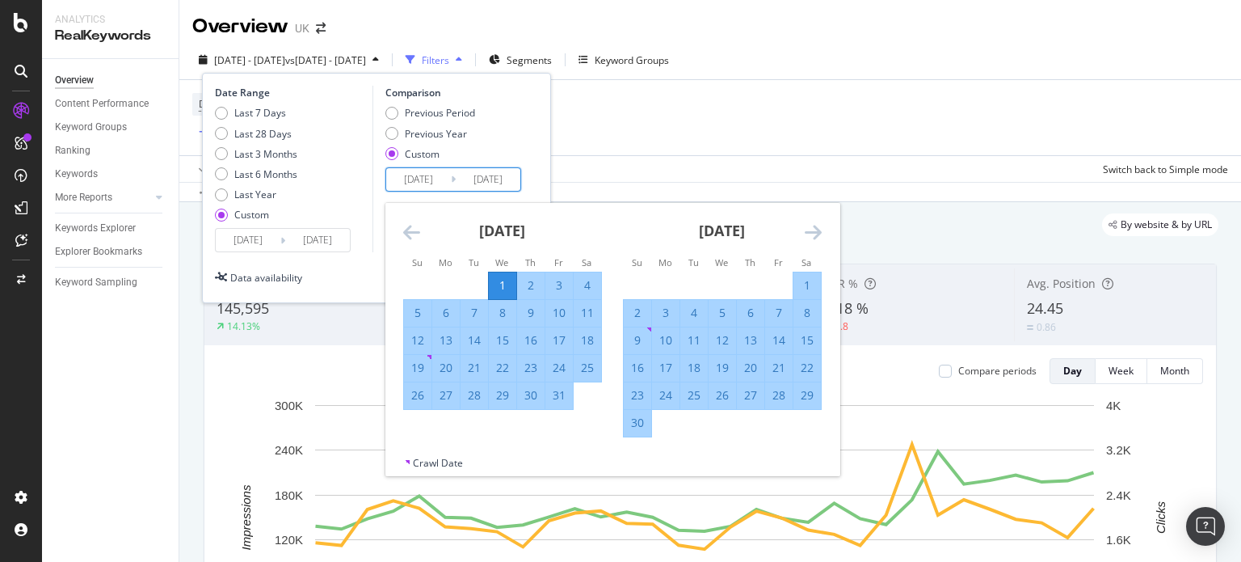
click at [807, 226] on icon "Move forward to switch to the next month." at bounding box center [813, 231] width 17 height 19
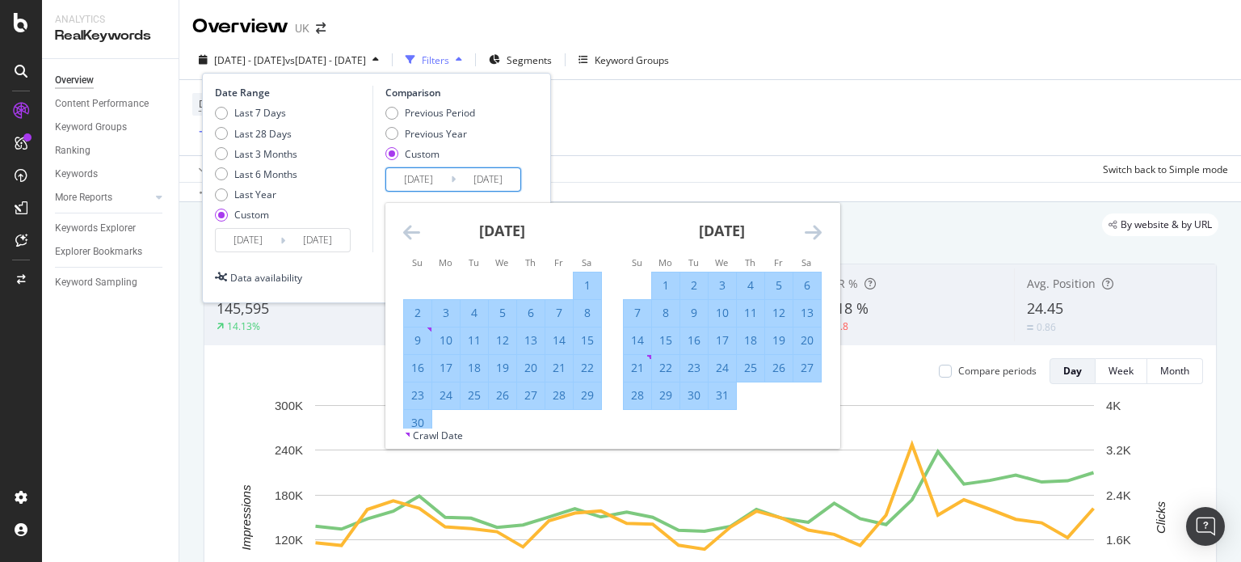
click at [807, 226] on icon "Move forward to switch to the next month." at bounding box center [813, 231] width 17 height 19
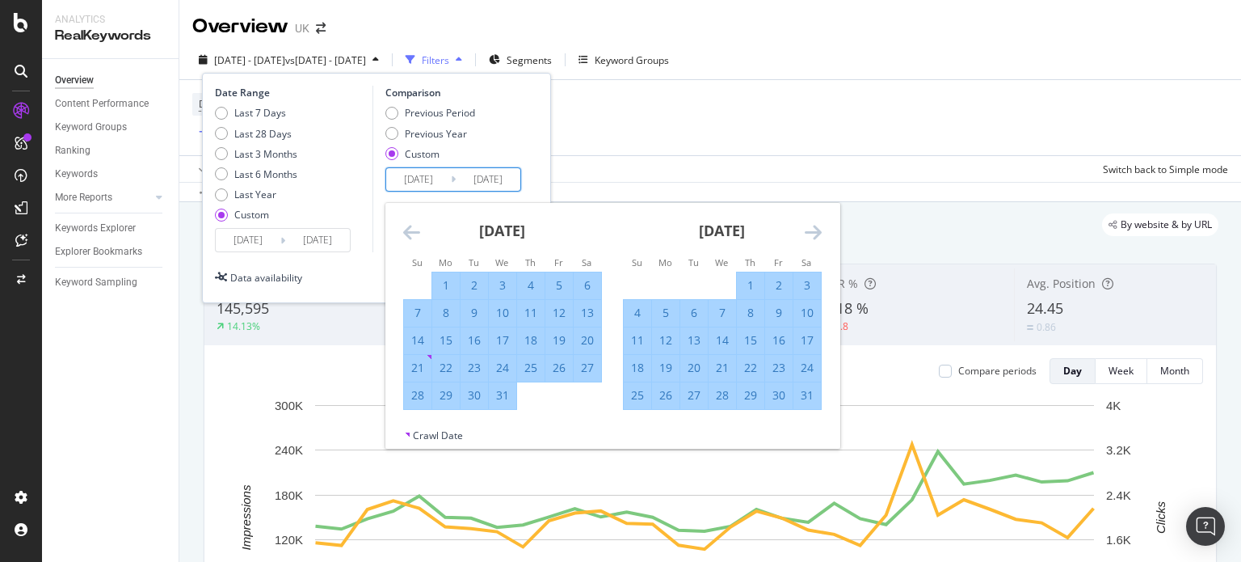
click at [810, 398] on div "31" at bounding box center [806, 395] width 27 height 16
type input "[DATE]"
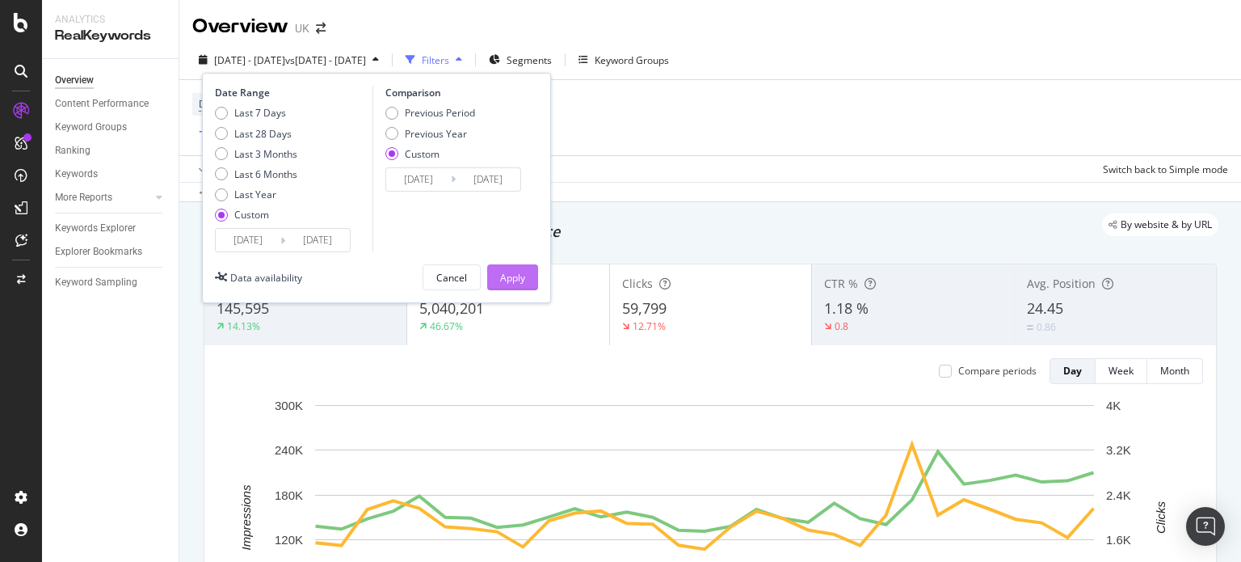
click at [504, 281] on div "Apply" at bounding box center [512, 278] width 25 height 14
